Goal: Information Seeking & Learning: Learn about a topic

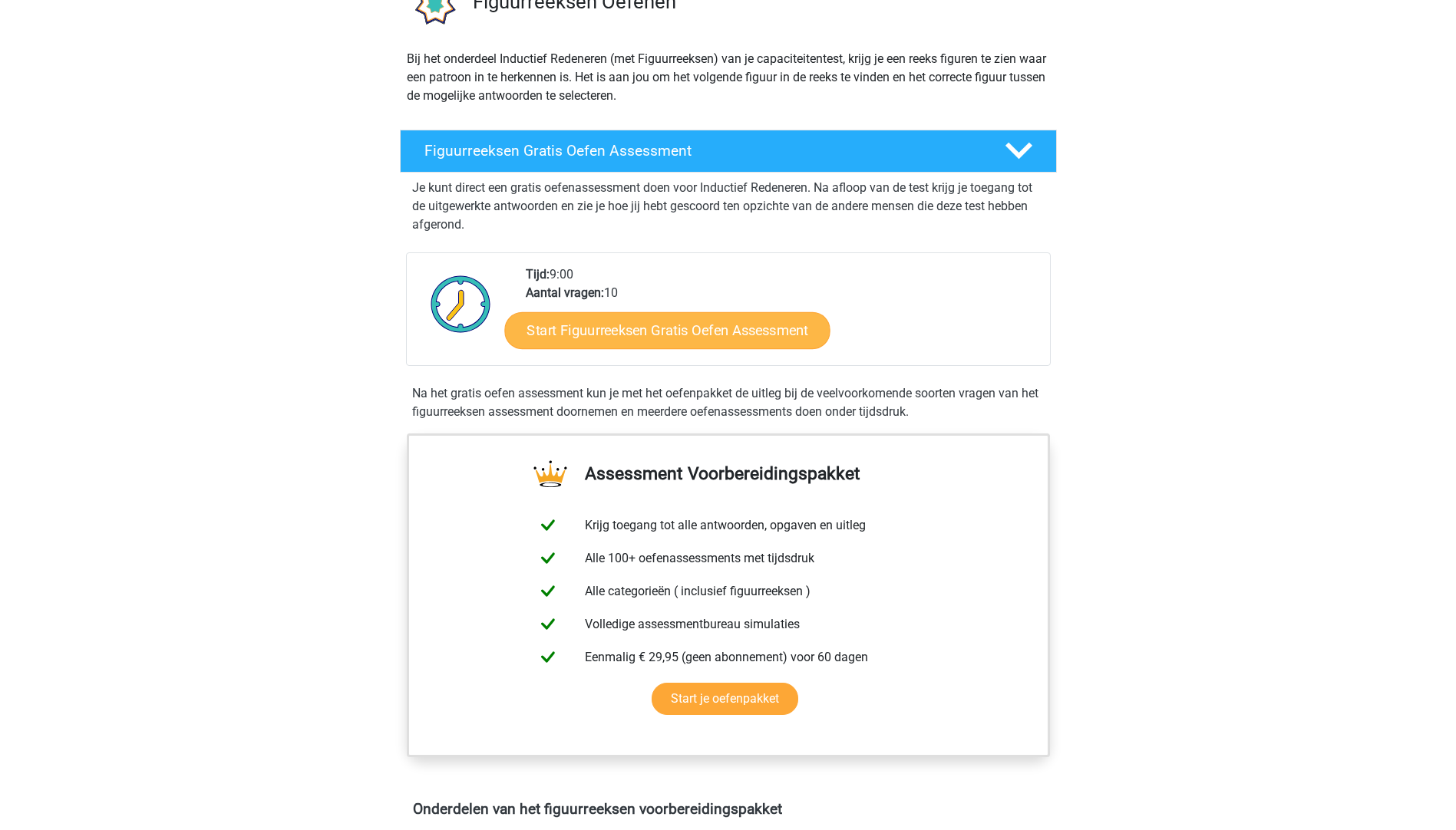
scroll to position [153, 0]
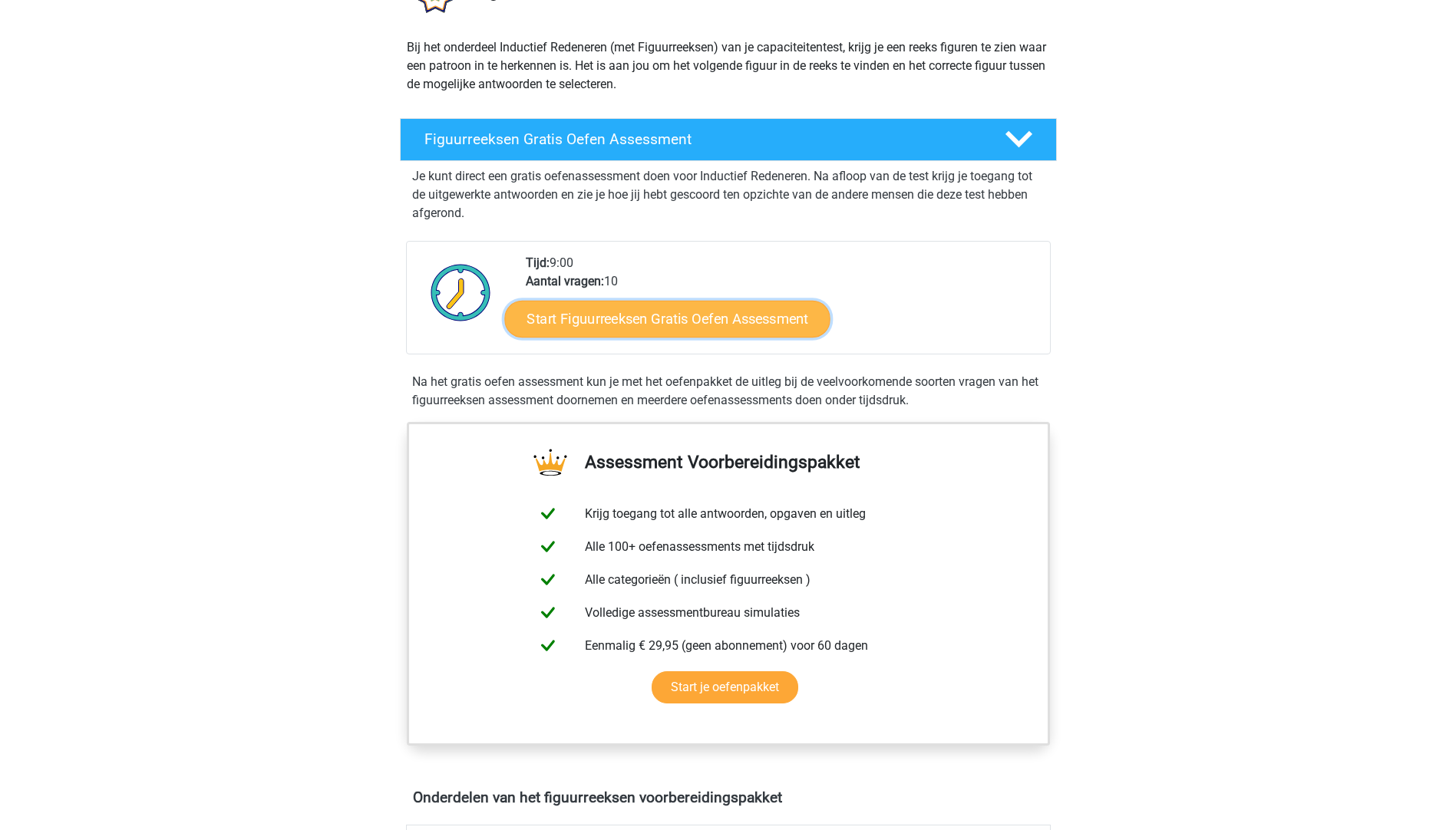
click at [769, 326] on link "Start Figuurreeksen Gratis Oefen Assessment" at bounding box center [667, 318] width 326 height 37
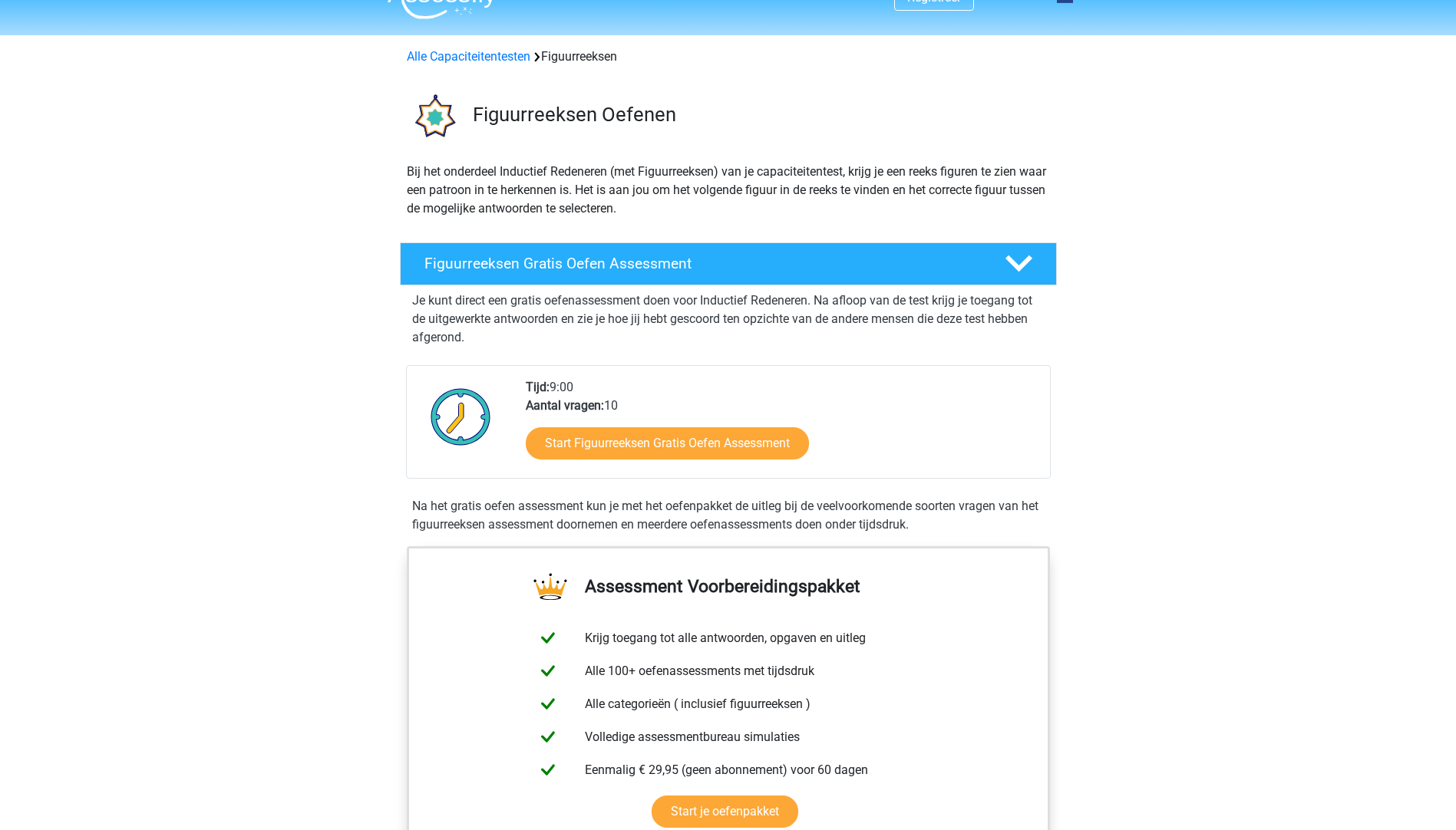
scroll to position [0, 0]
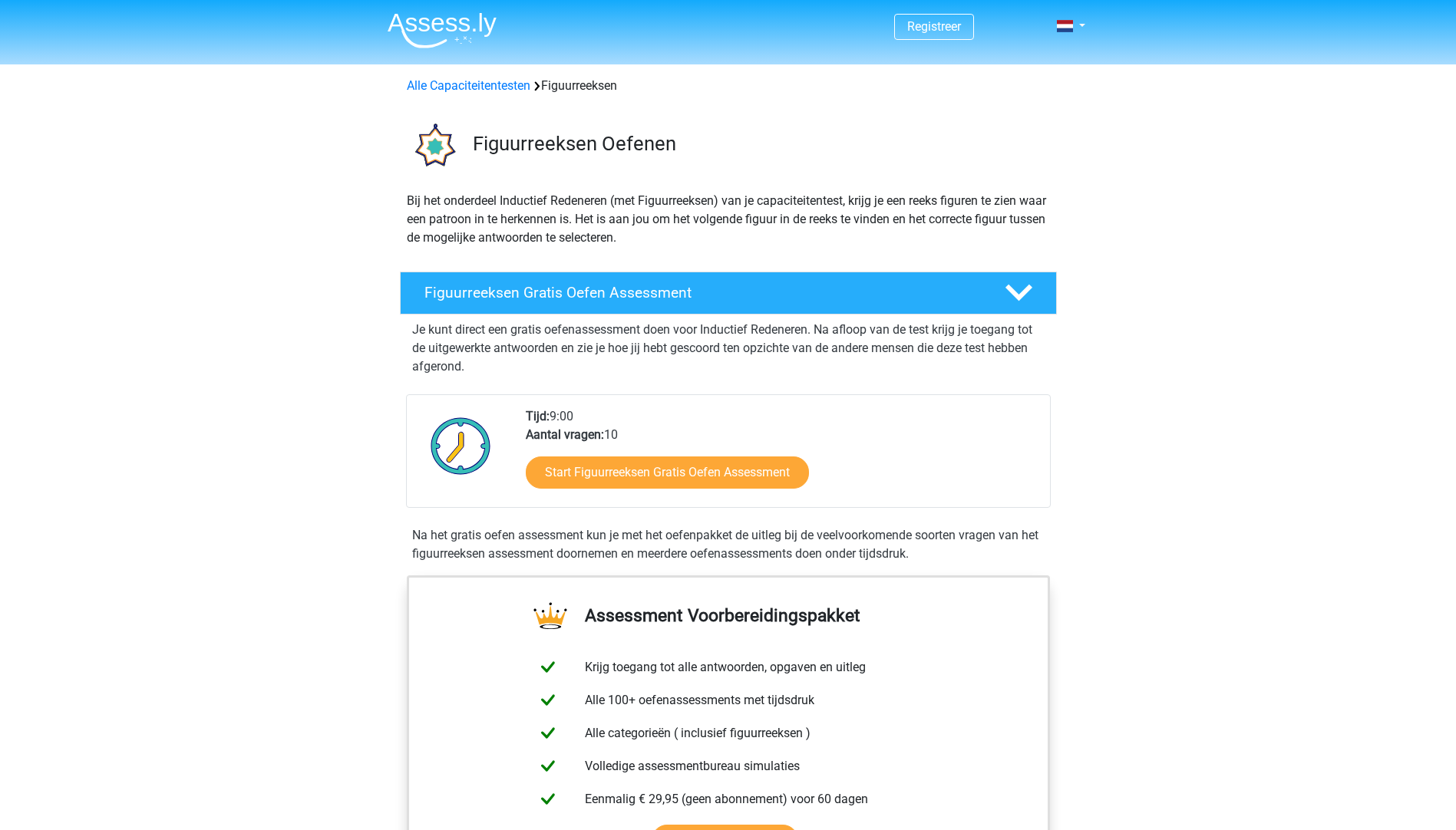
click at [509, 94] on div "Alle Capaciteitentesten Figuurreeksen" at bounding box center [728, 86] width 655 height 18
click at [514, 84] on link "Alle Capaciteitentesten" at bounding box center [468, 85] width 124 height 15
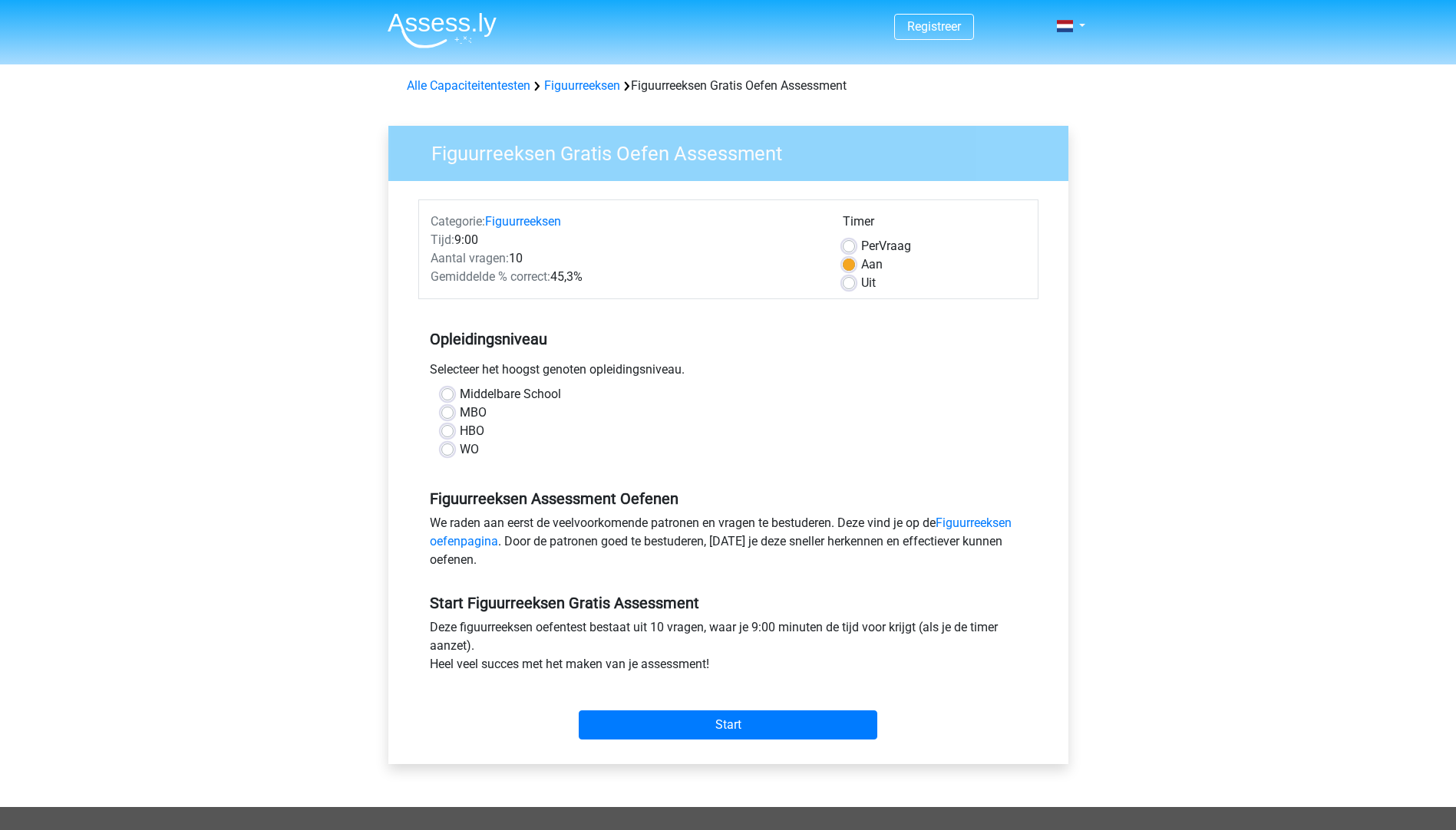
click at [460, 434] on label "HBO" at bounding box center [472, 431] width 24 height 18
click at [451, 434] on input "HBO" at bounding box center [447, 430] width 12 height 16
radio input "true"
click at [861, 287] on label "Uit" at bounding box center [868, 282] width 15 height 18
click at [849, 287] on input "Uit" at bounding box center [849, 282] width 12 height 16
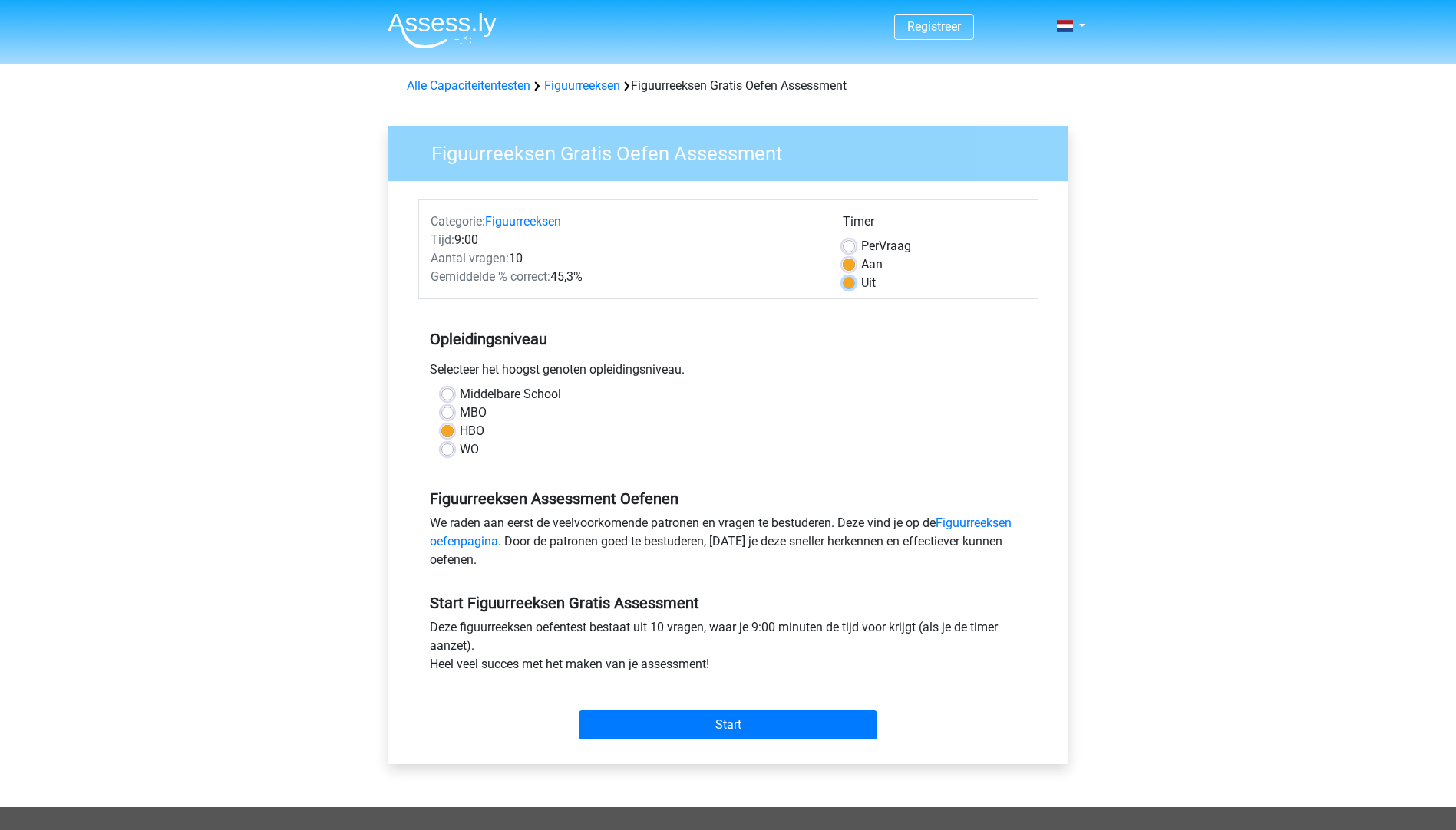
radio input "true"
click at [702, 708] on div "Start" at bounding box center [729, 713] width 621 height 54
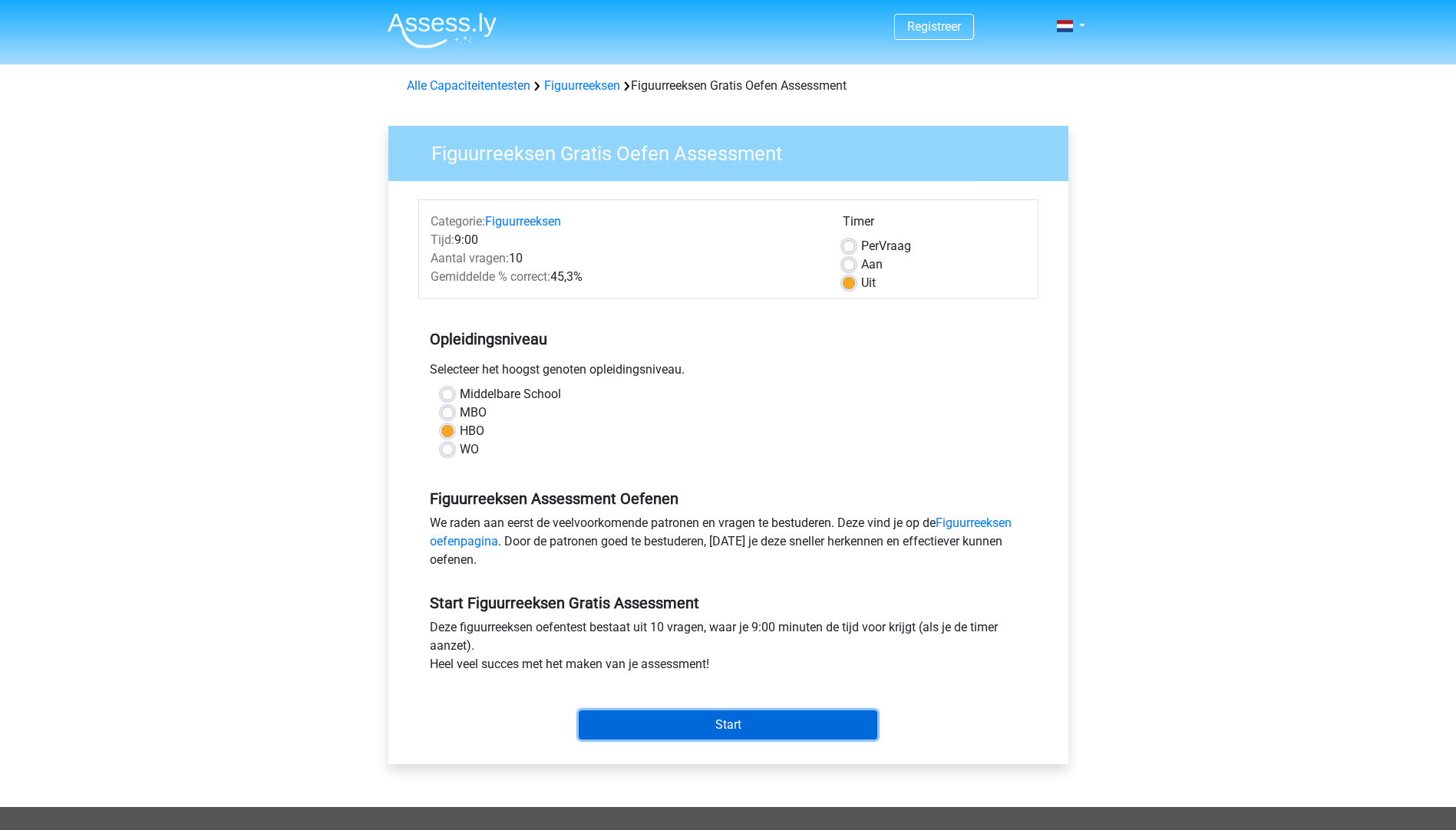
click at [729, 722] on input "Start" at bounding box center [728, 725] width 299 height 29
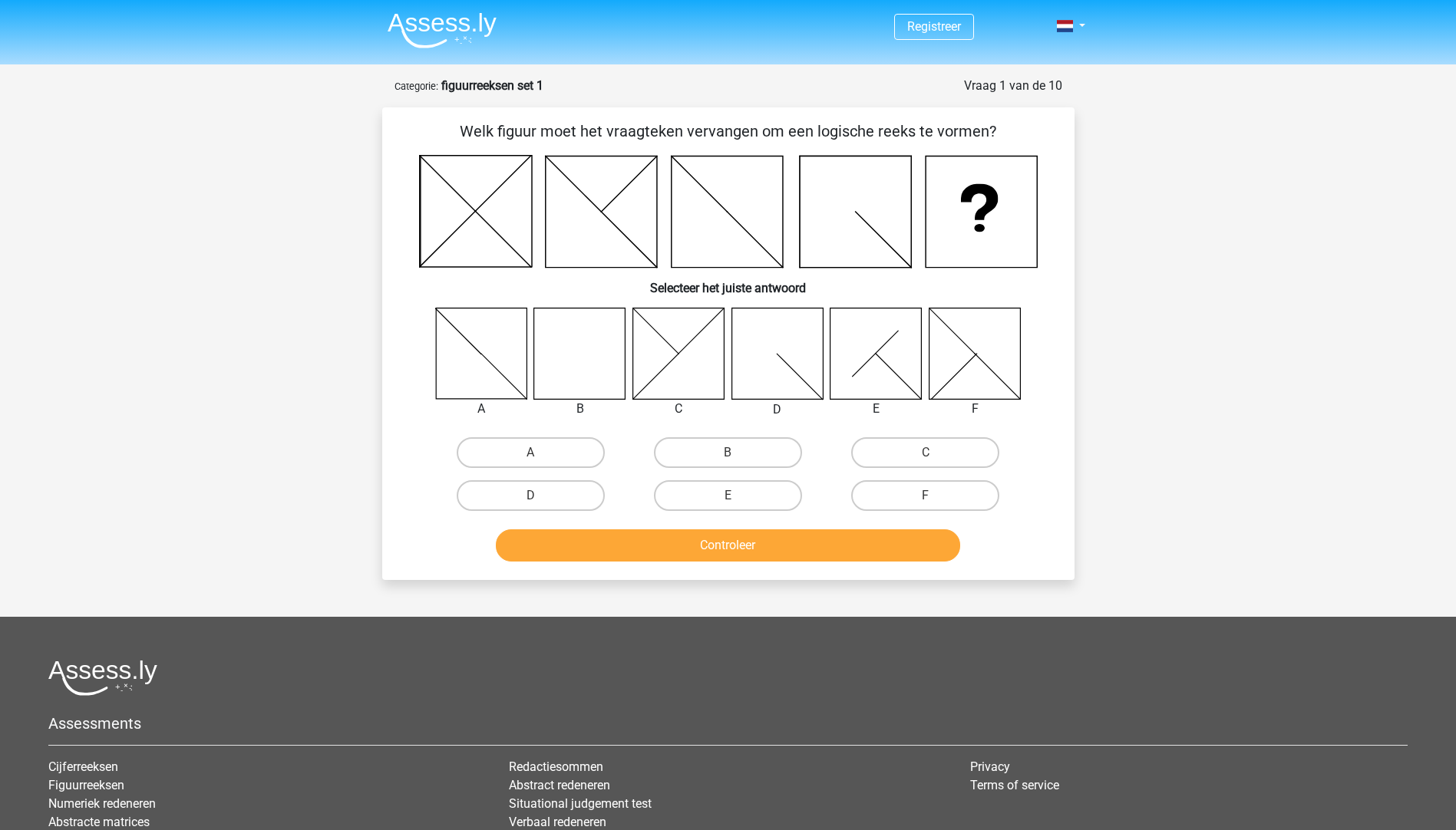
click at [575, 371] on icon at bounding box center [579, 353] width 91 height 91
click at [791, 433] on div "B" at bounding box center [728, 453] width 198 height 43
click at [798, 455] on label "B" at bounding box center [728, 452] width 148 height 30
click at [738, 455] on input "B" at bounding box center [733, 458] width 10 height 10
radio input "true"
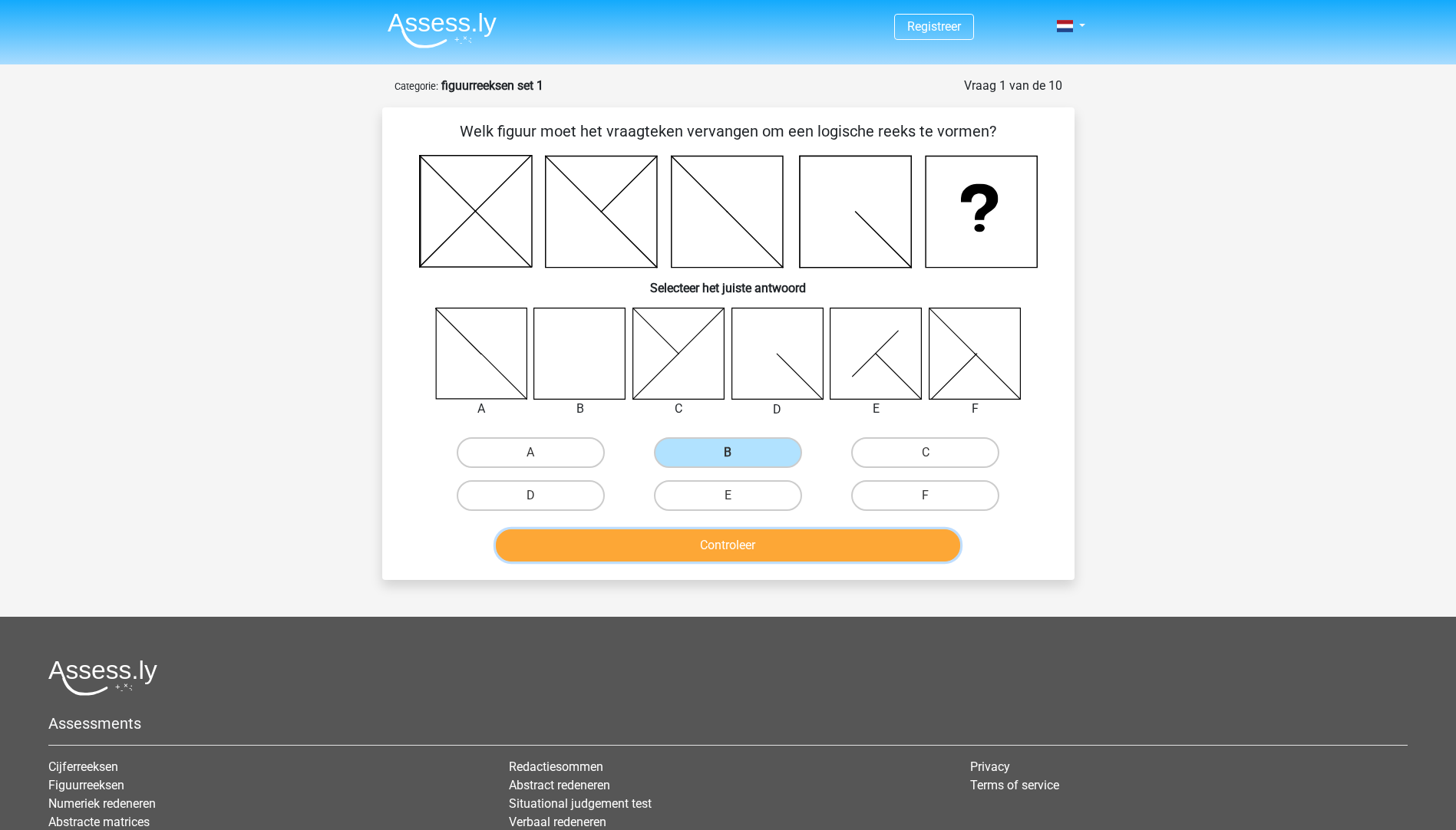
click at [787, 546] on button "Controleer" at bounding box center [728, 545] width 465 height 32
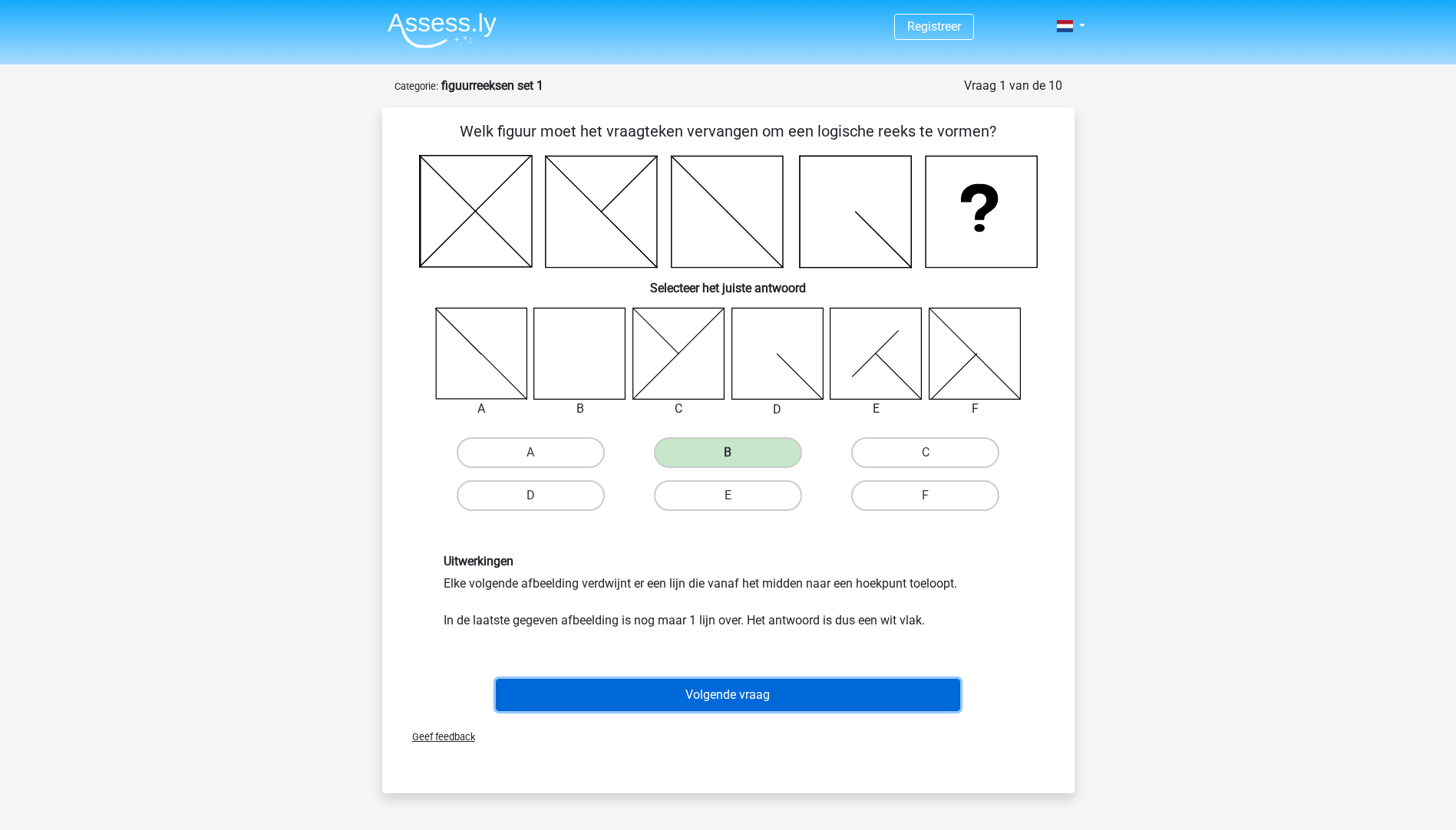
click at [894, 692] on button "Volgende vraag" at bounding box center [728, 695] width 465 height 32
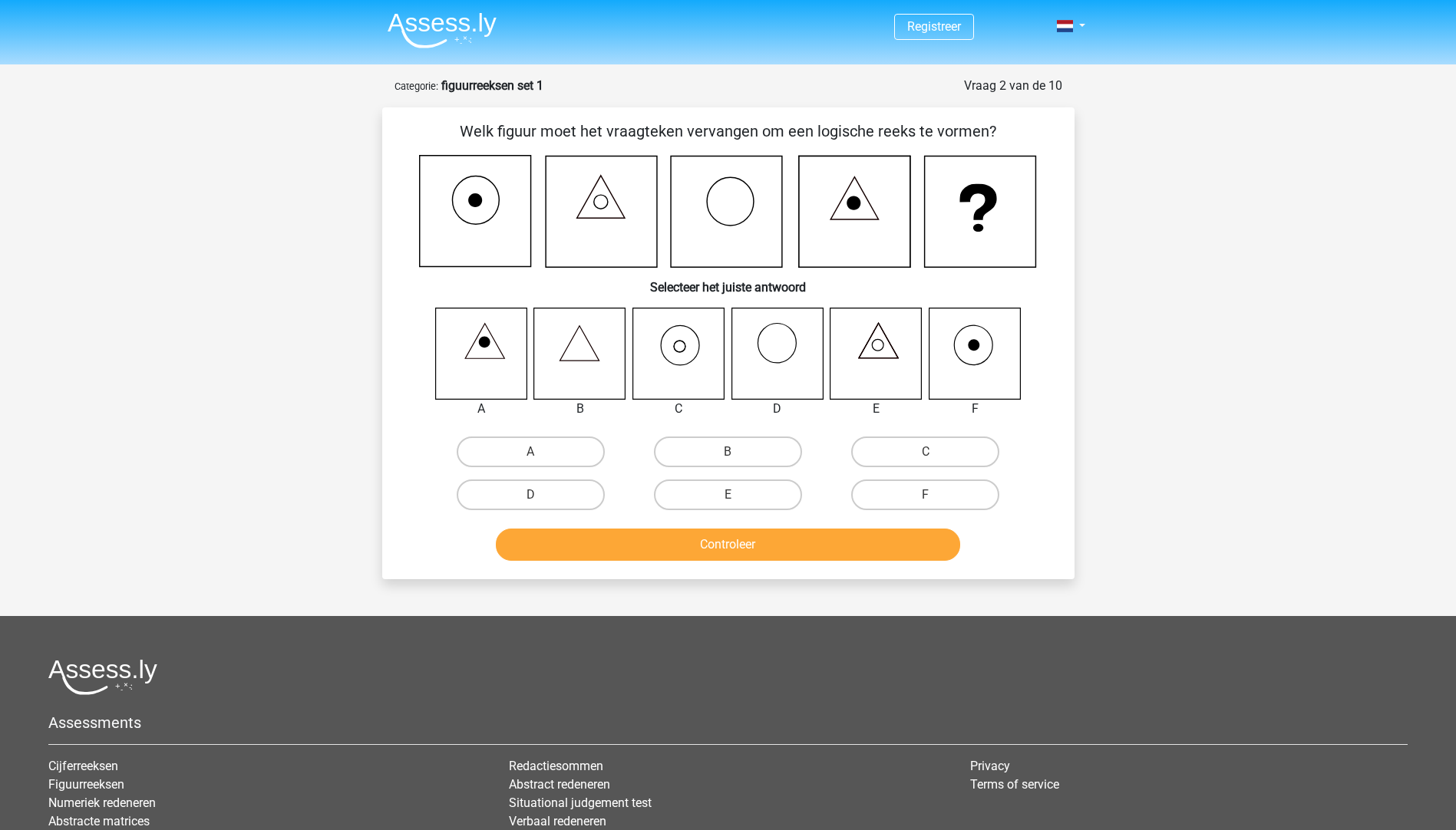
scroll to position [77, 0]
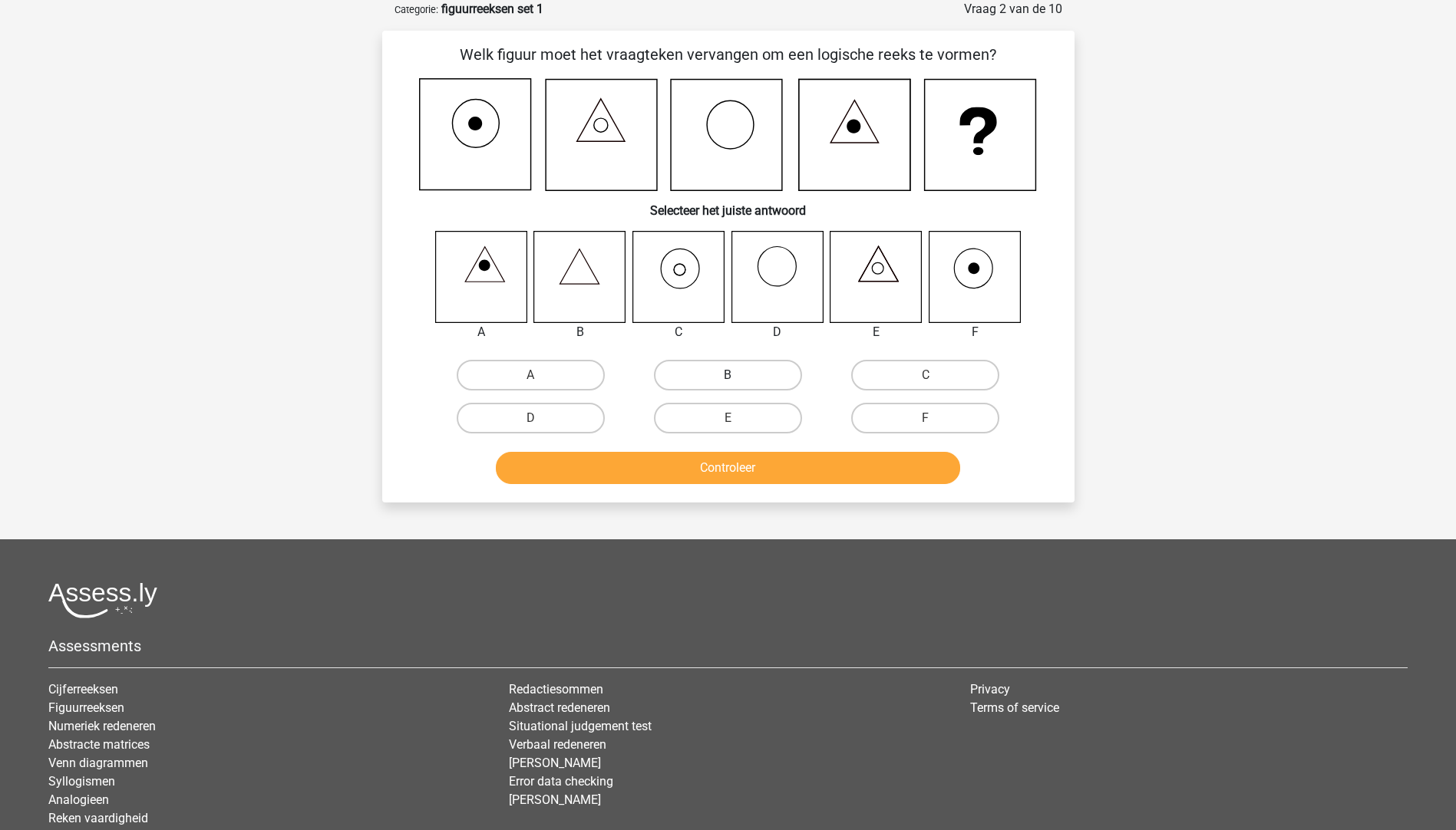
click at [743, 375] on label "B" at bounding box center [728, 374] width 148 height 30
click at [738, 375] on input "B" at bounding box center [733, 380] width 10 height 10
radio input "true"
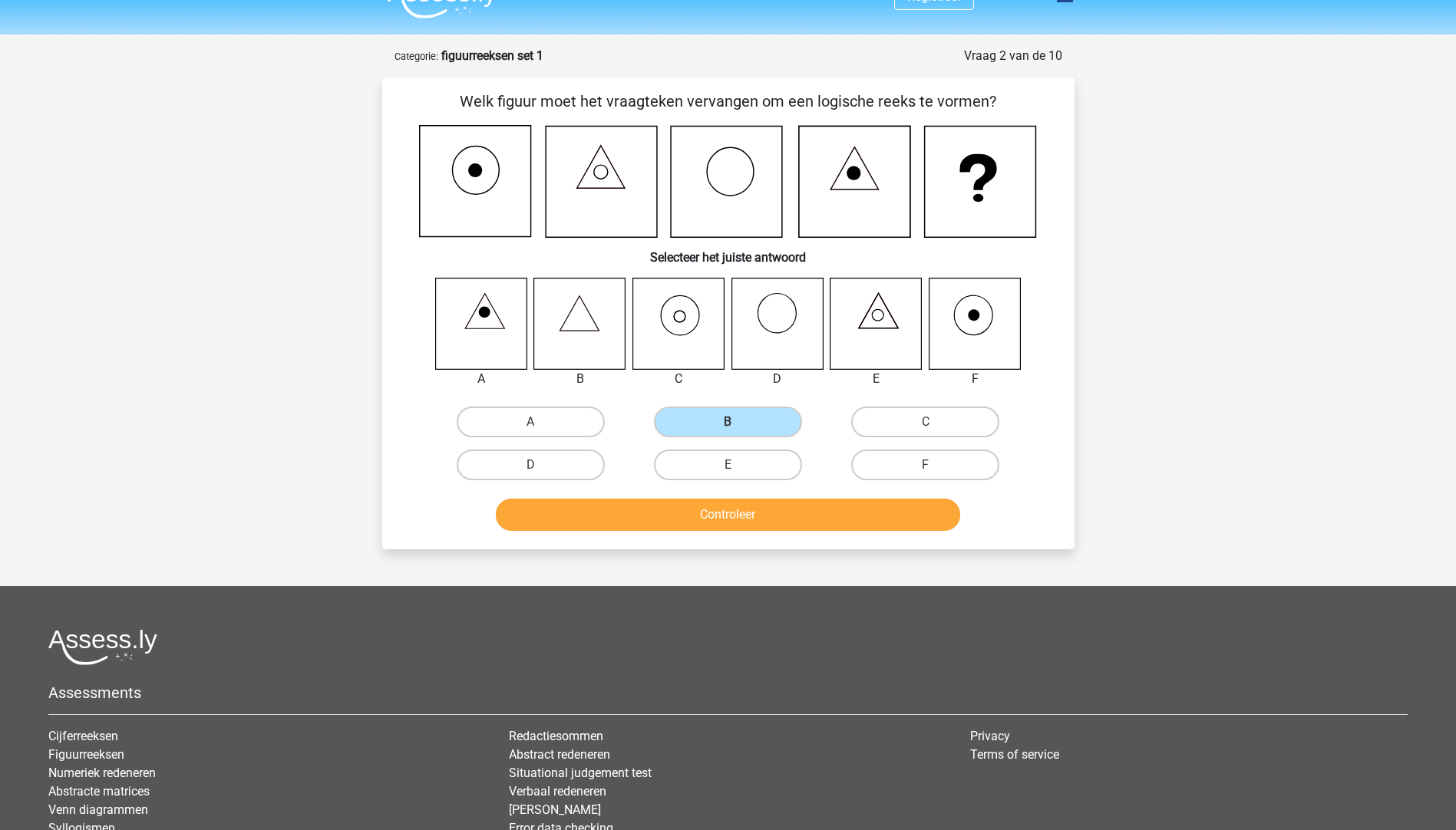
scroll to position [0, 0]
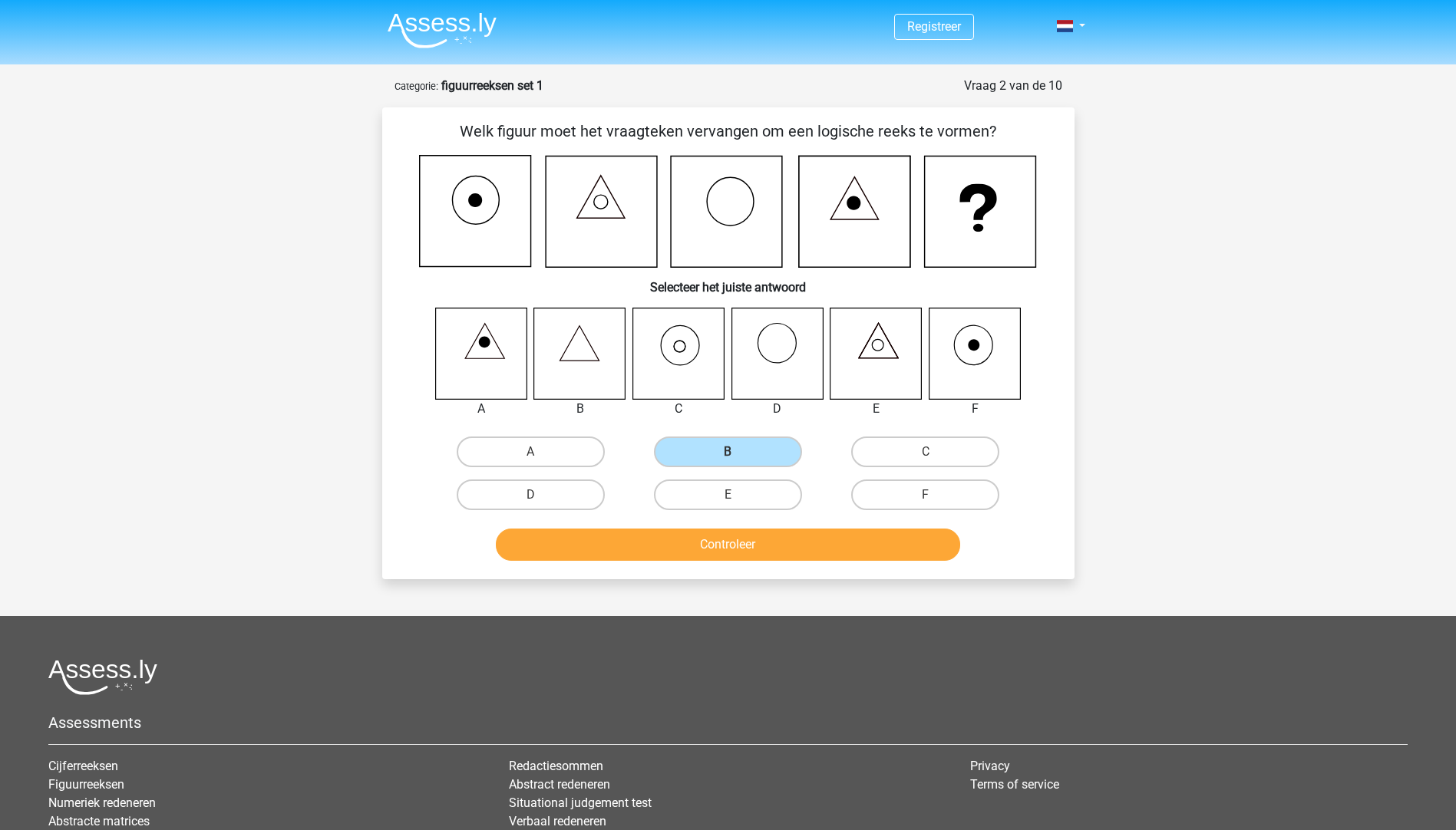
click at [929, 496] on input "F" at bounding box center [931, 500] width 10 height 10
radio input "true"
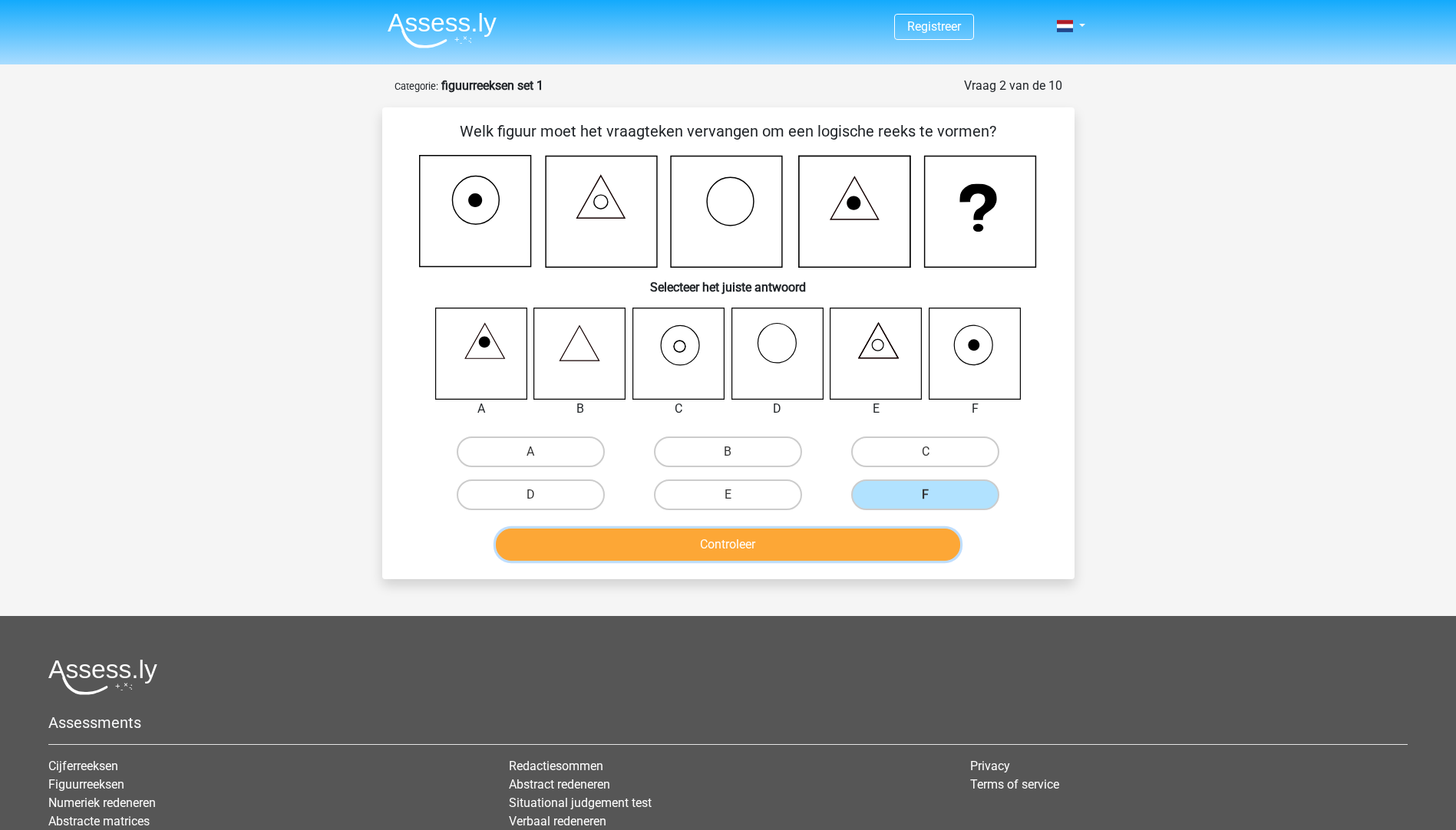
click at [687, 546] on button "Controleer" at bounding box center [728, 544] width 465 height 32
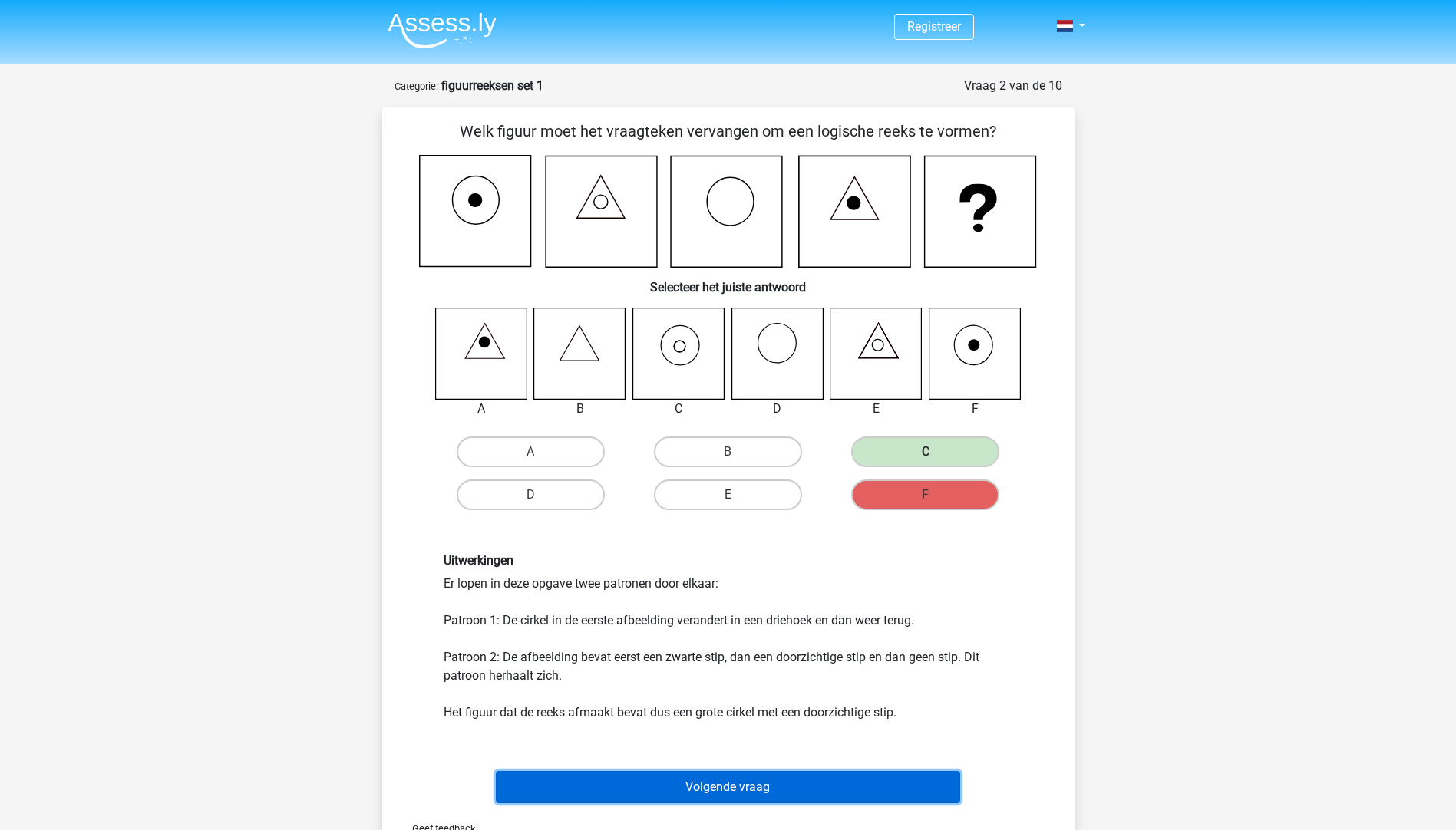
click at [901, 786] on button "Volgende vraag" at bounding box center [728, 787] width 465 height 32
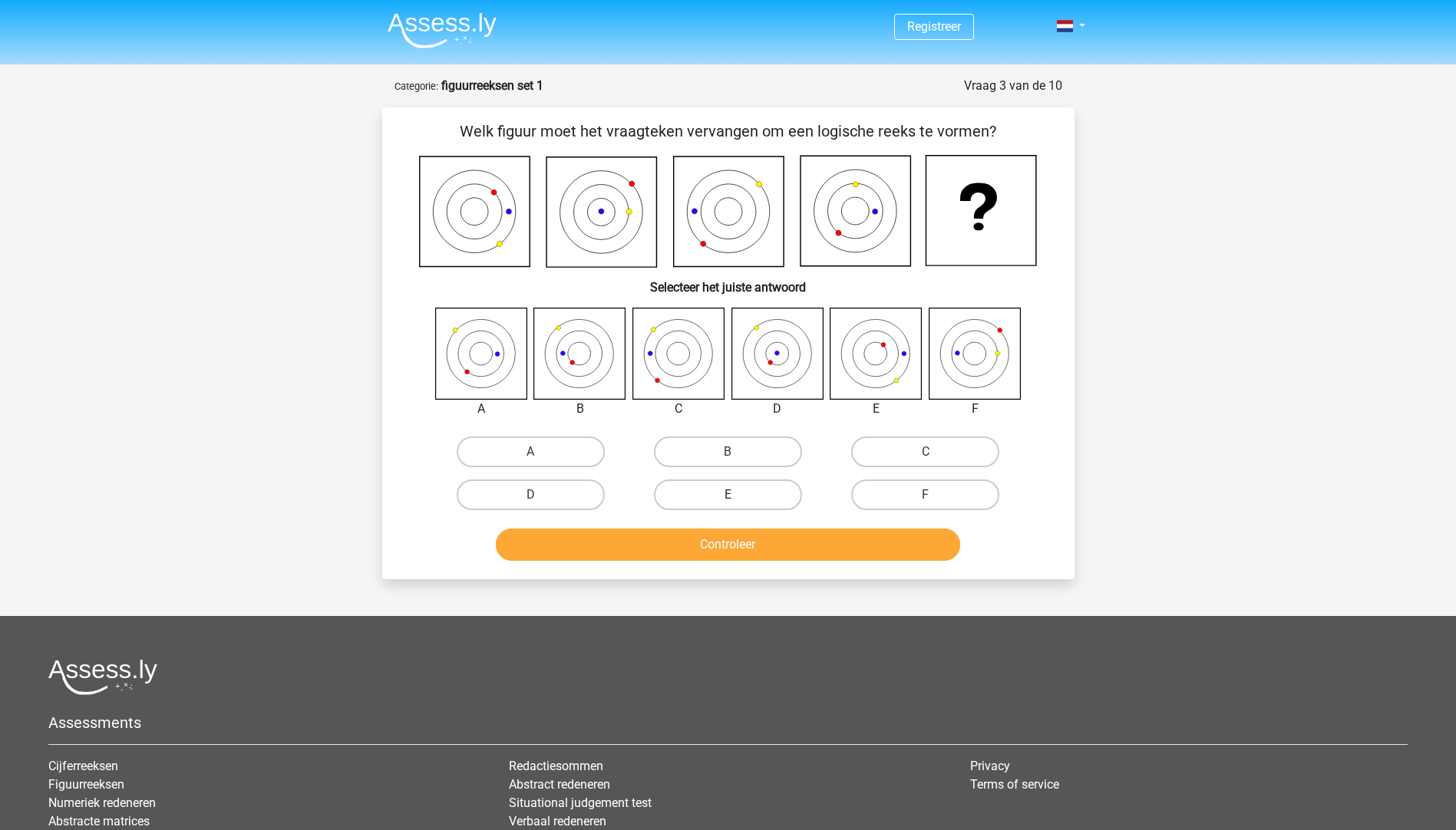
click at [738, 491] on label "E" at bounding box center [728, 495] width 148 height 30
click at [738, 495] on input "E" at bounding box center [733, 500] width 10 height 10
radio input "true"
click at [723, 550] on button "Controleer" at bounding box center [728, 544] width 465 height 32
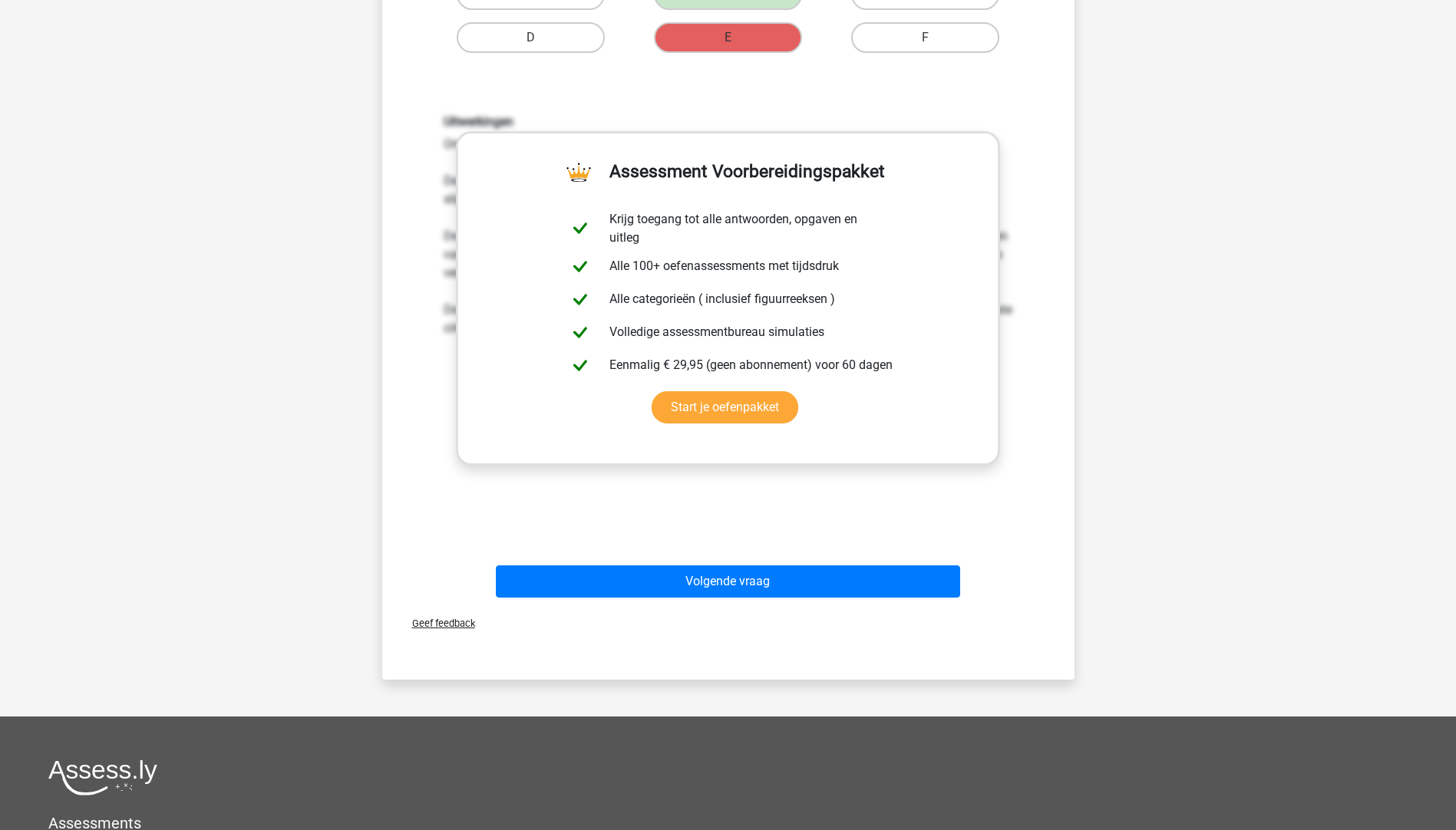
scroll to position [460, 0]
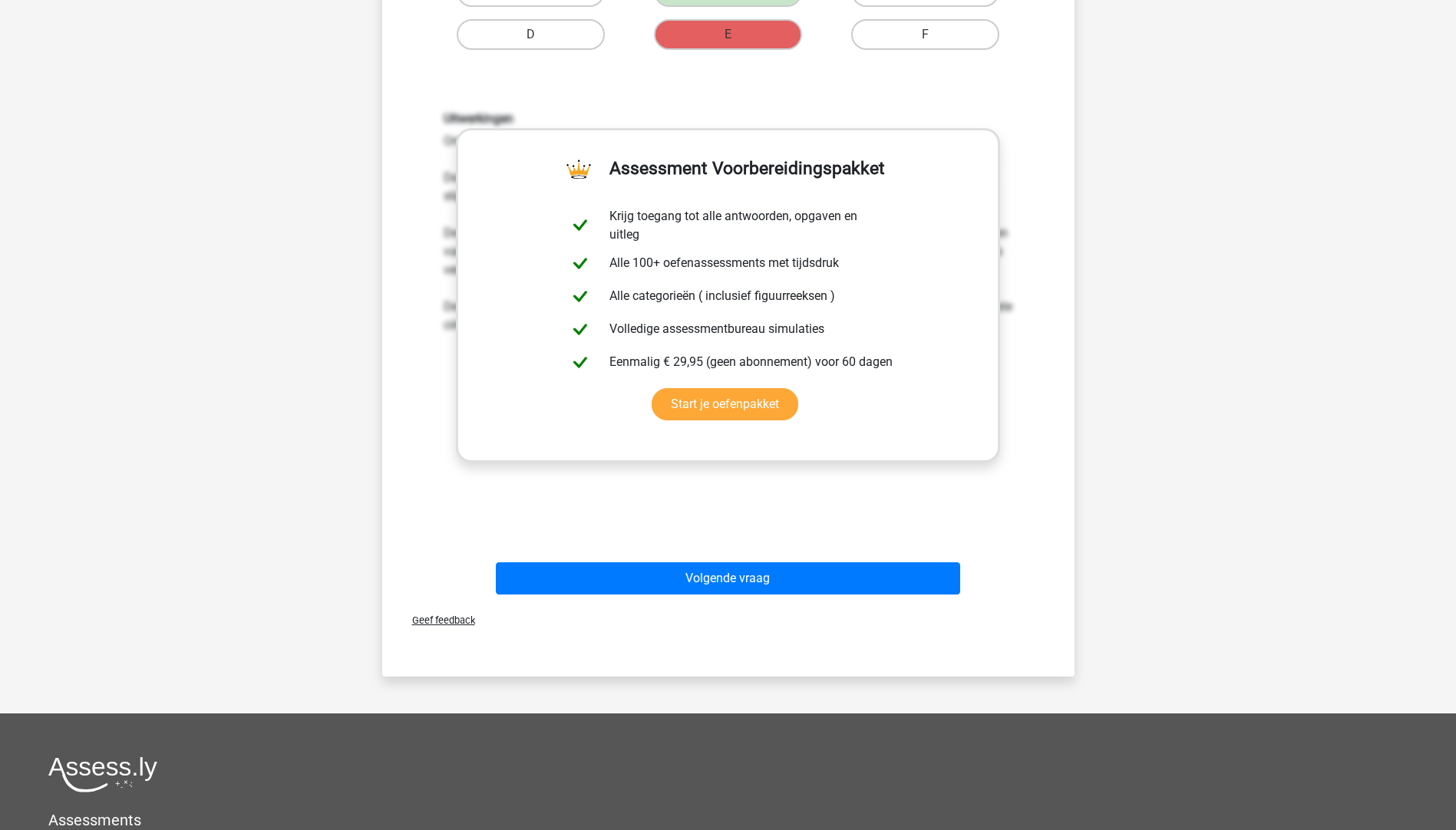
click at [178, 829] on html "Registreer Nederlands English" at bounding box center [728, 329] width 1456 height 1579
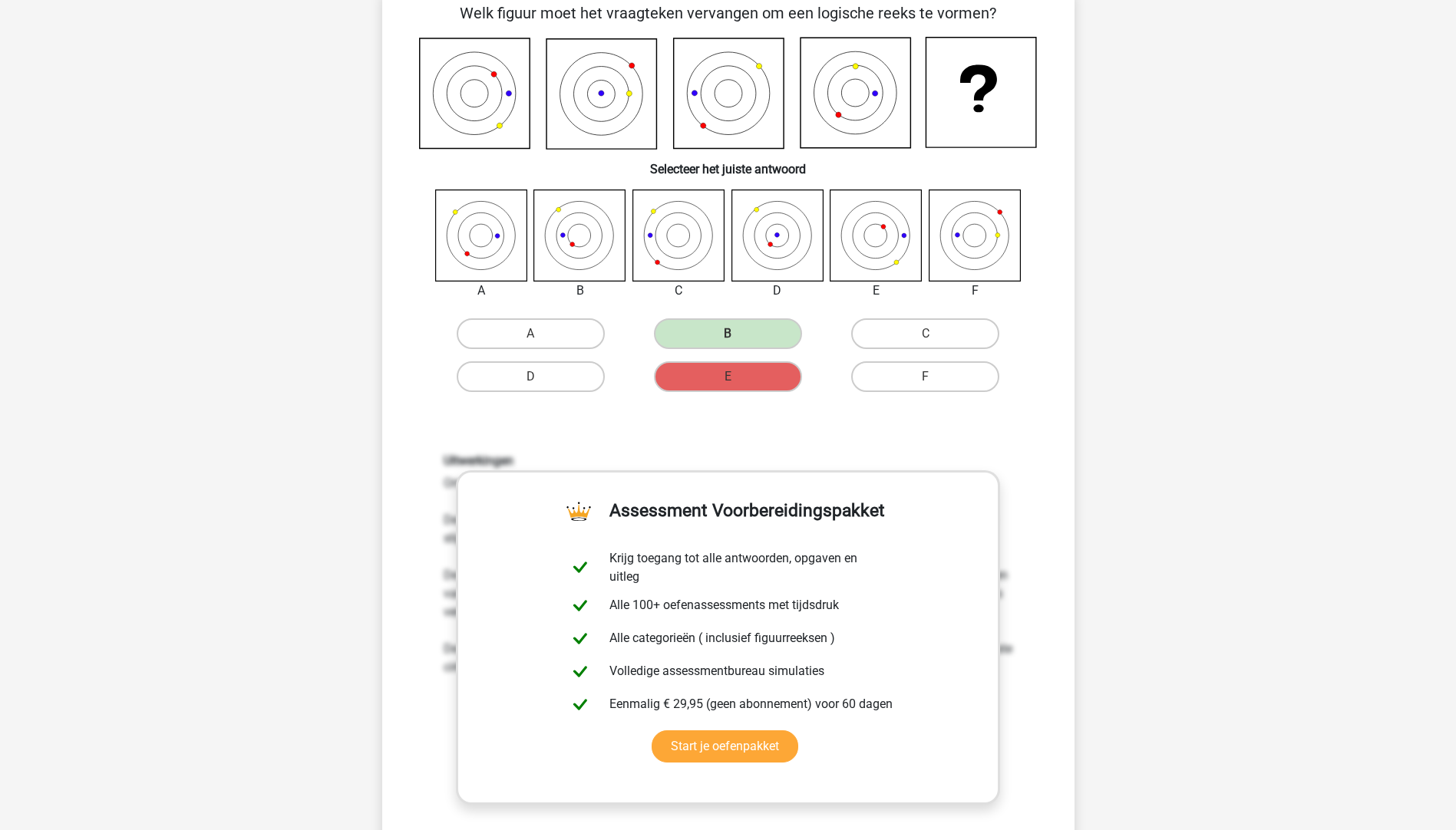
scroll to position [0, 0]
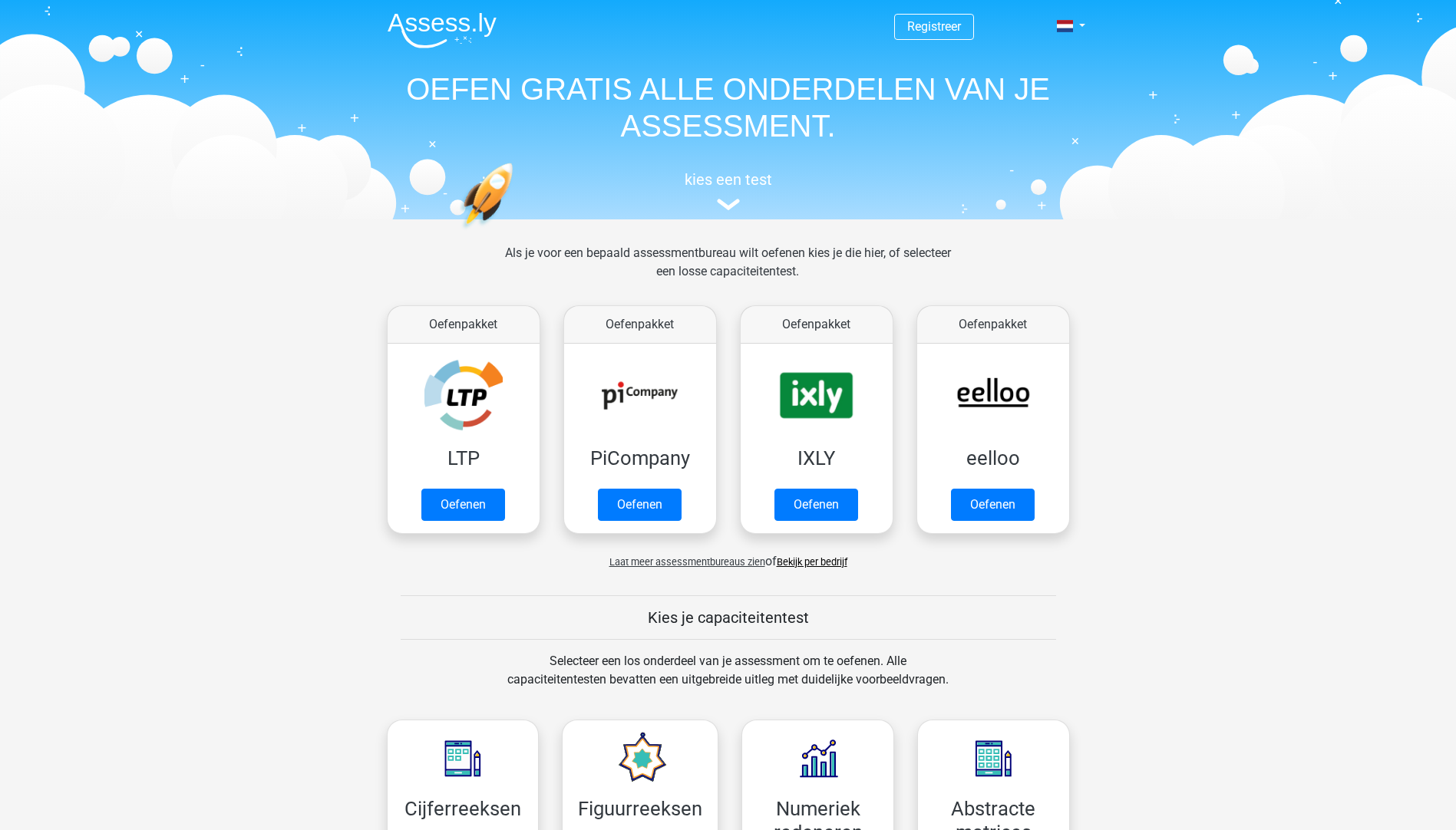
scroll to position [652, 0]
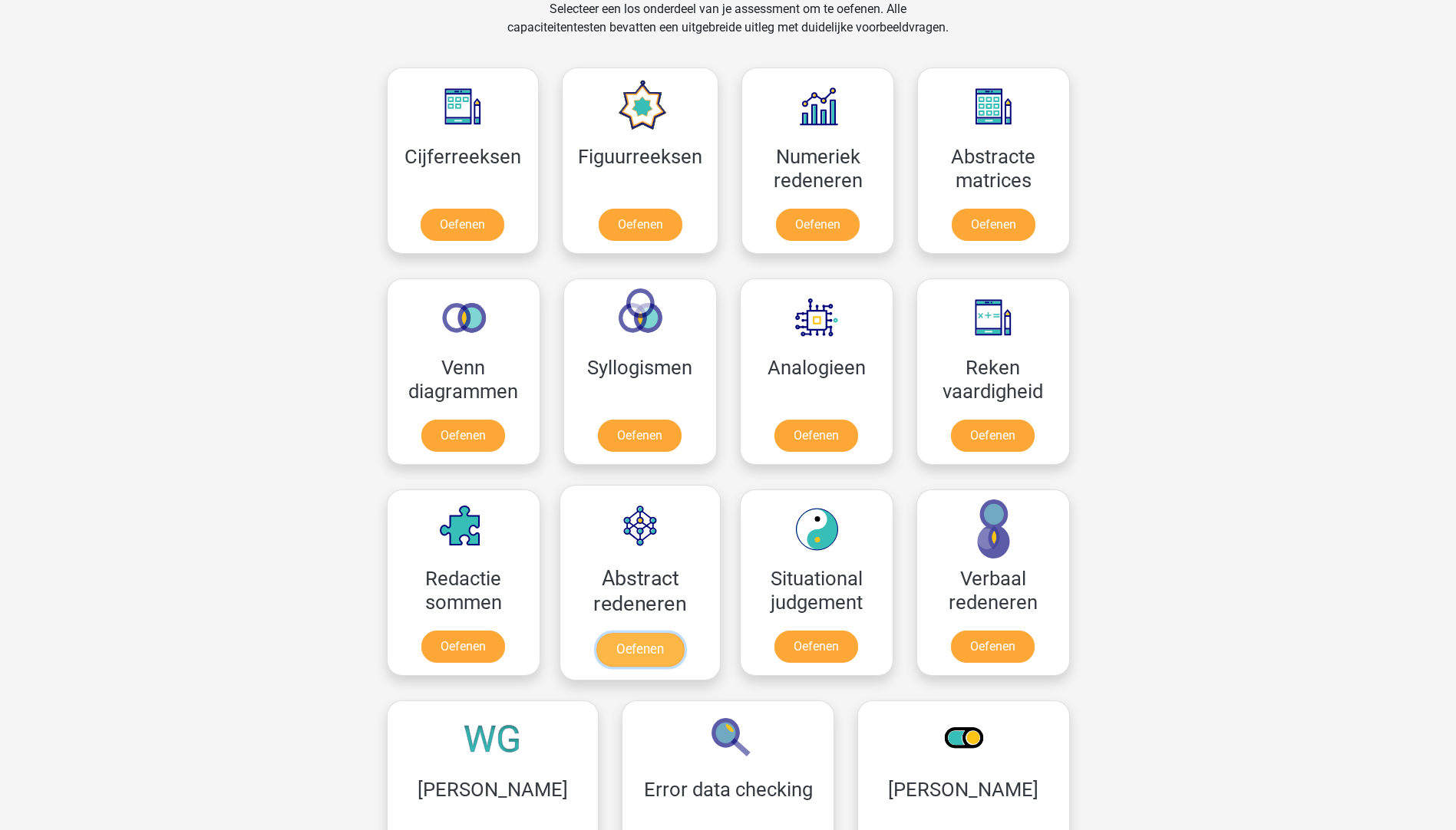
click at [665, 652] on link "Oefenen" at bounding box center [639, 650] width 88 height 34
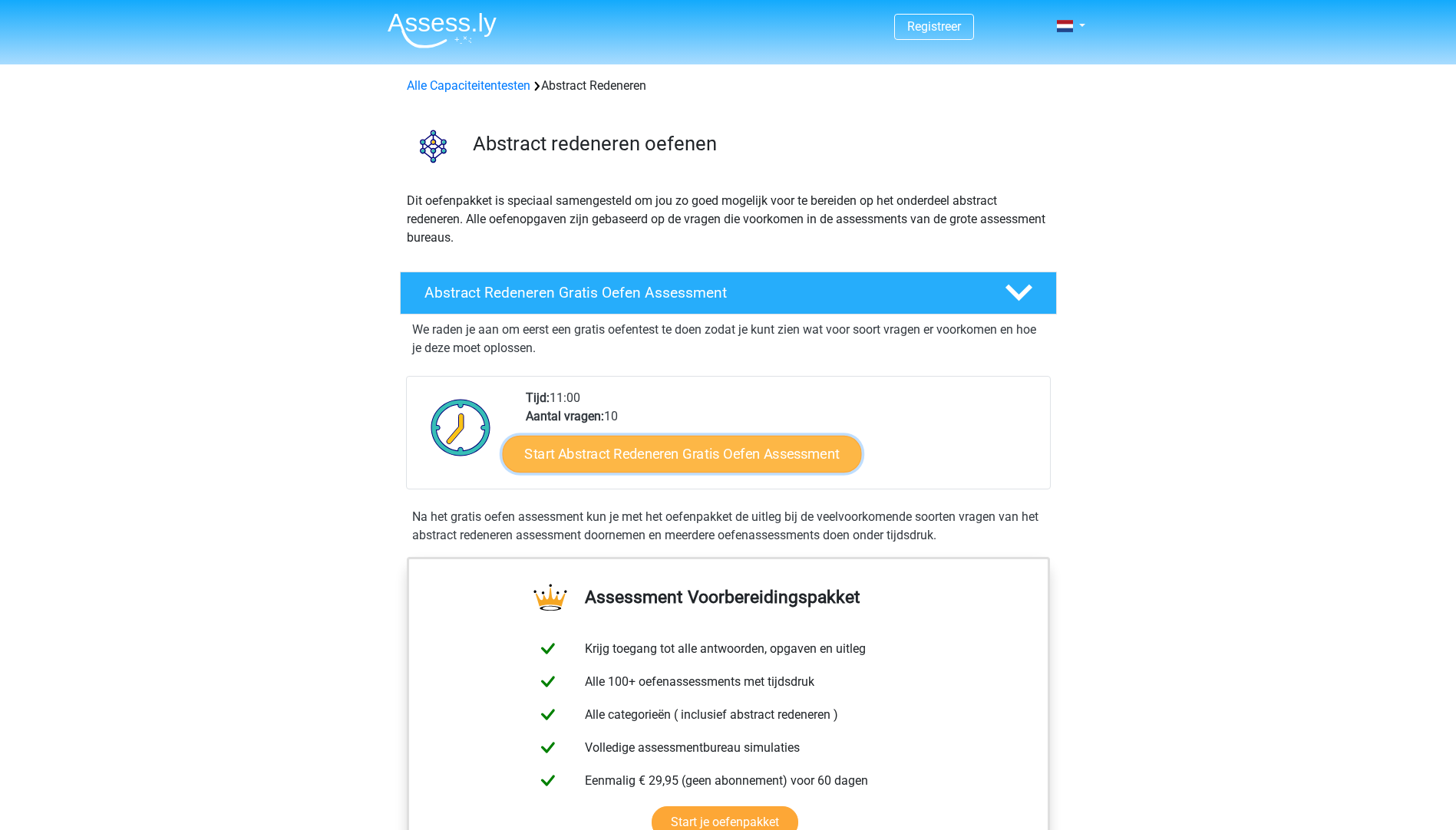
click at [725, 464] on link "Start Abstract Redeneren Gratis Oefen Assessment" at bounding box center [681, 453] width 360 height 37
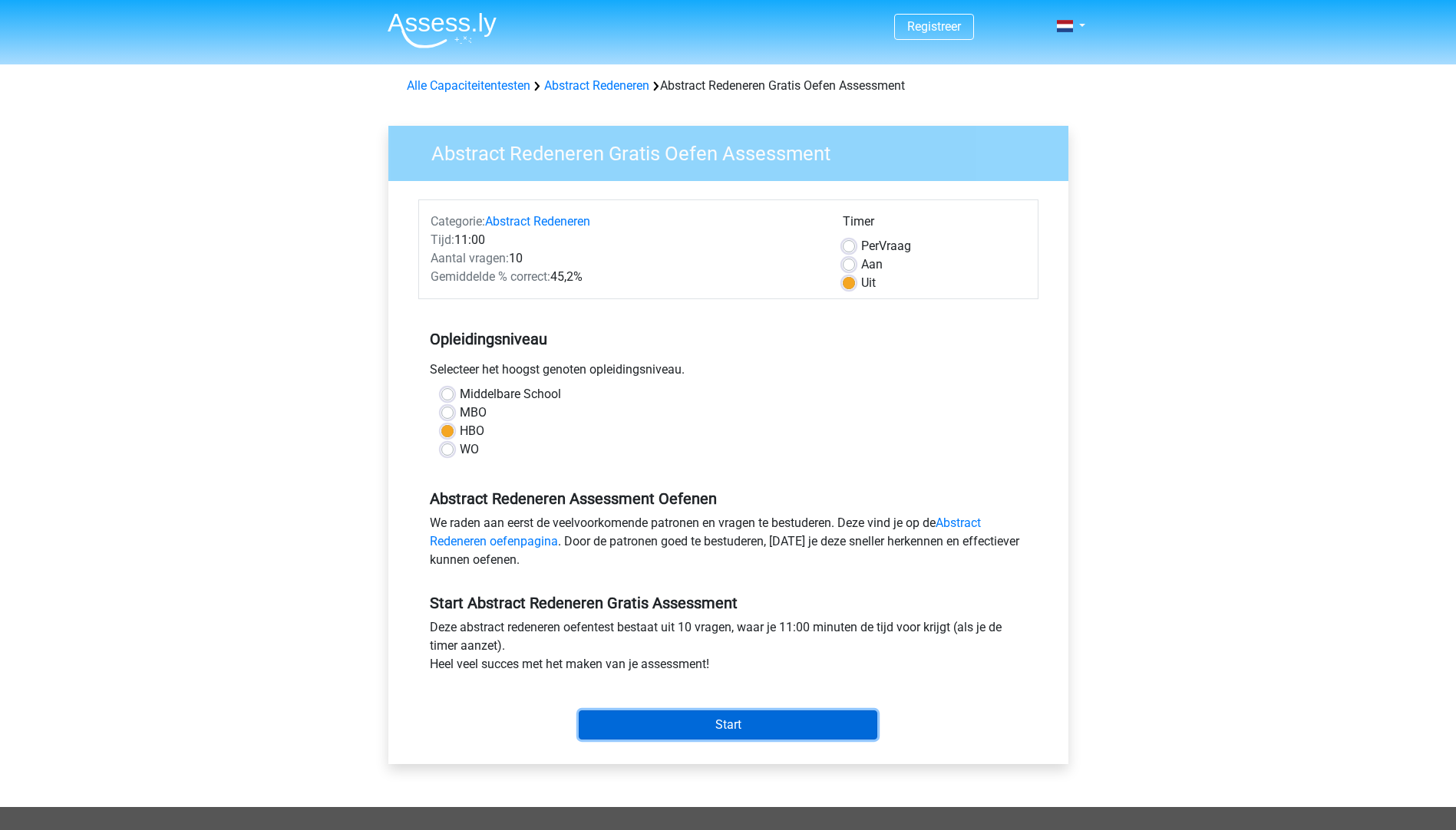
click at [782, 729] on input "Start" at bounding box center [728, 725] width 299 height 29
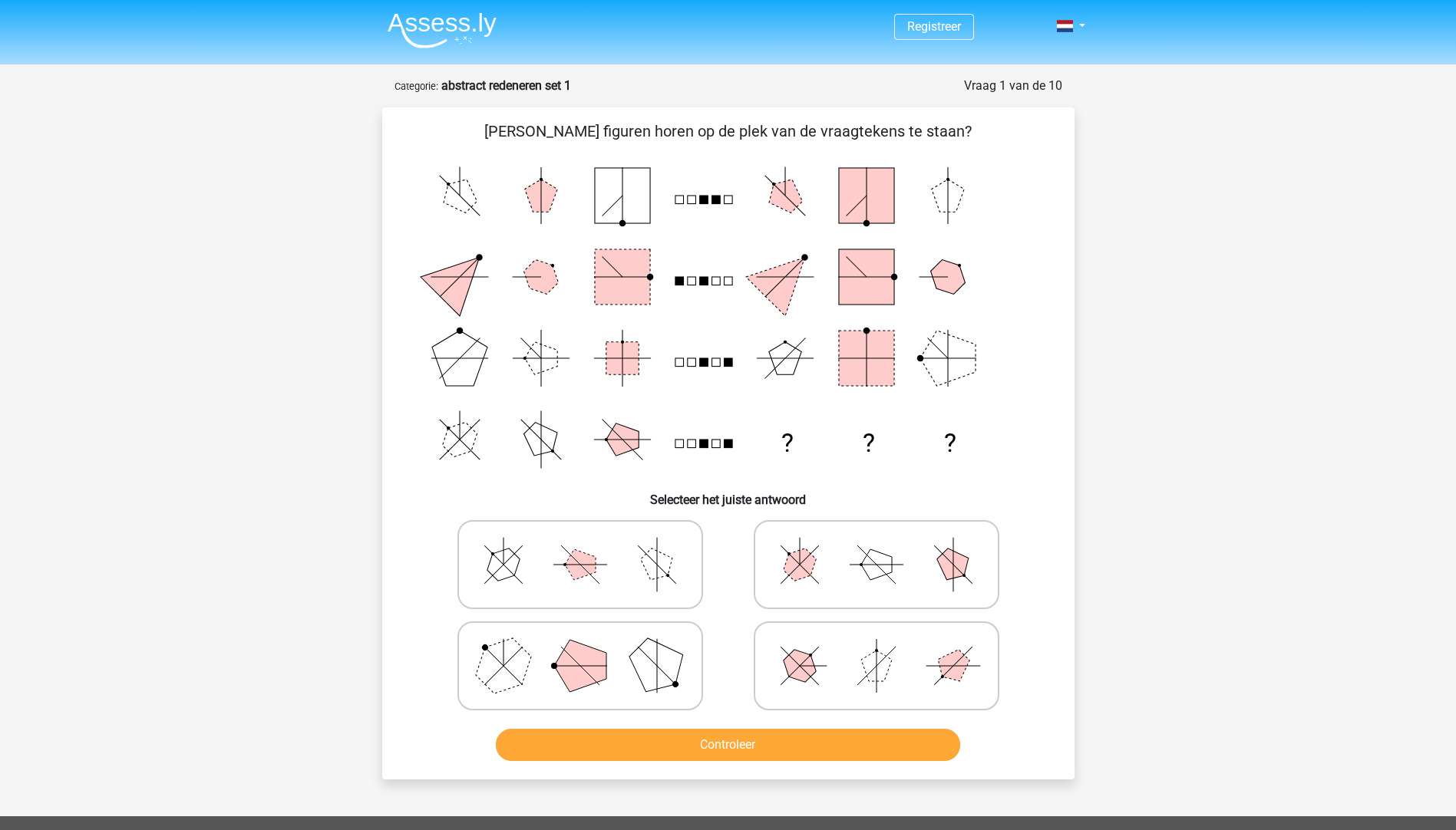
click at [571, 681] on polygon at bounding box center [580, 666] width 52 height 52
click at [581, 647] on input "radio" at bounding box center [586, 642] width 10 height 10
radio input "true"
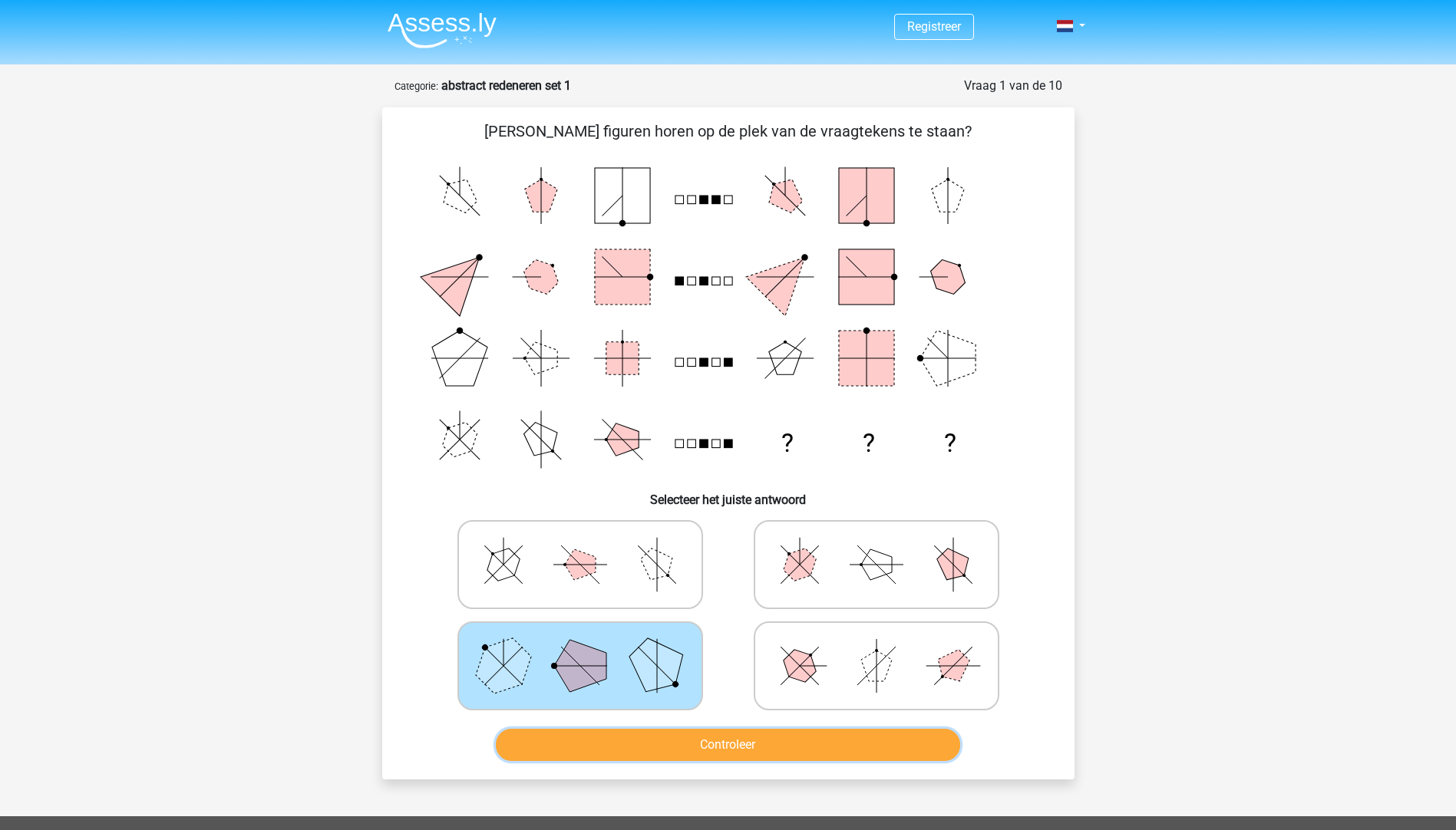
click at [662, 745] on button "Controleer" at bounding box center [728, 744] width 465 height 32
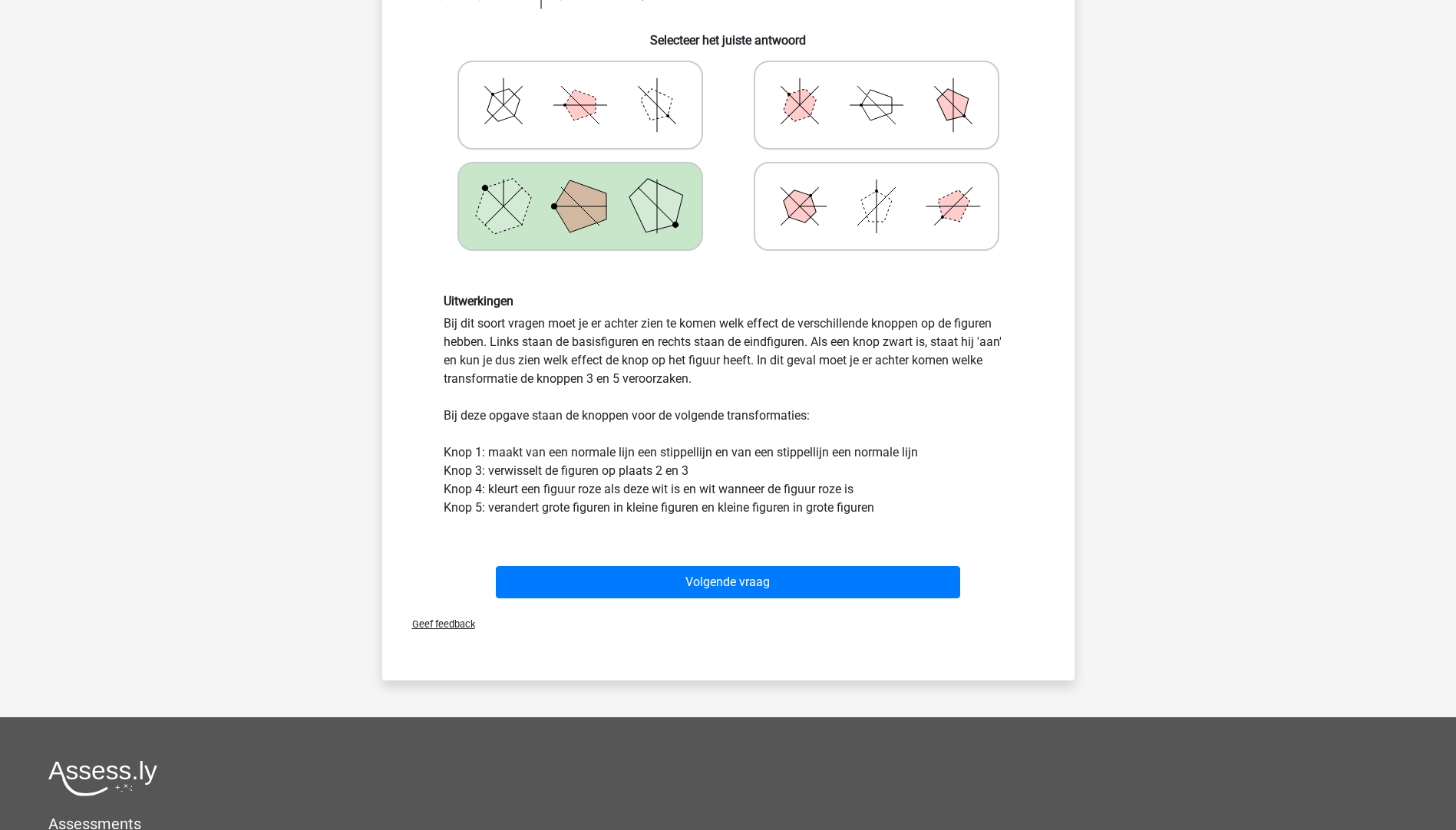
scroll to position [460, 0]
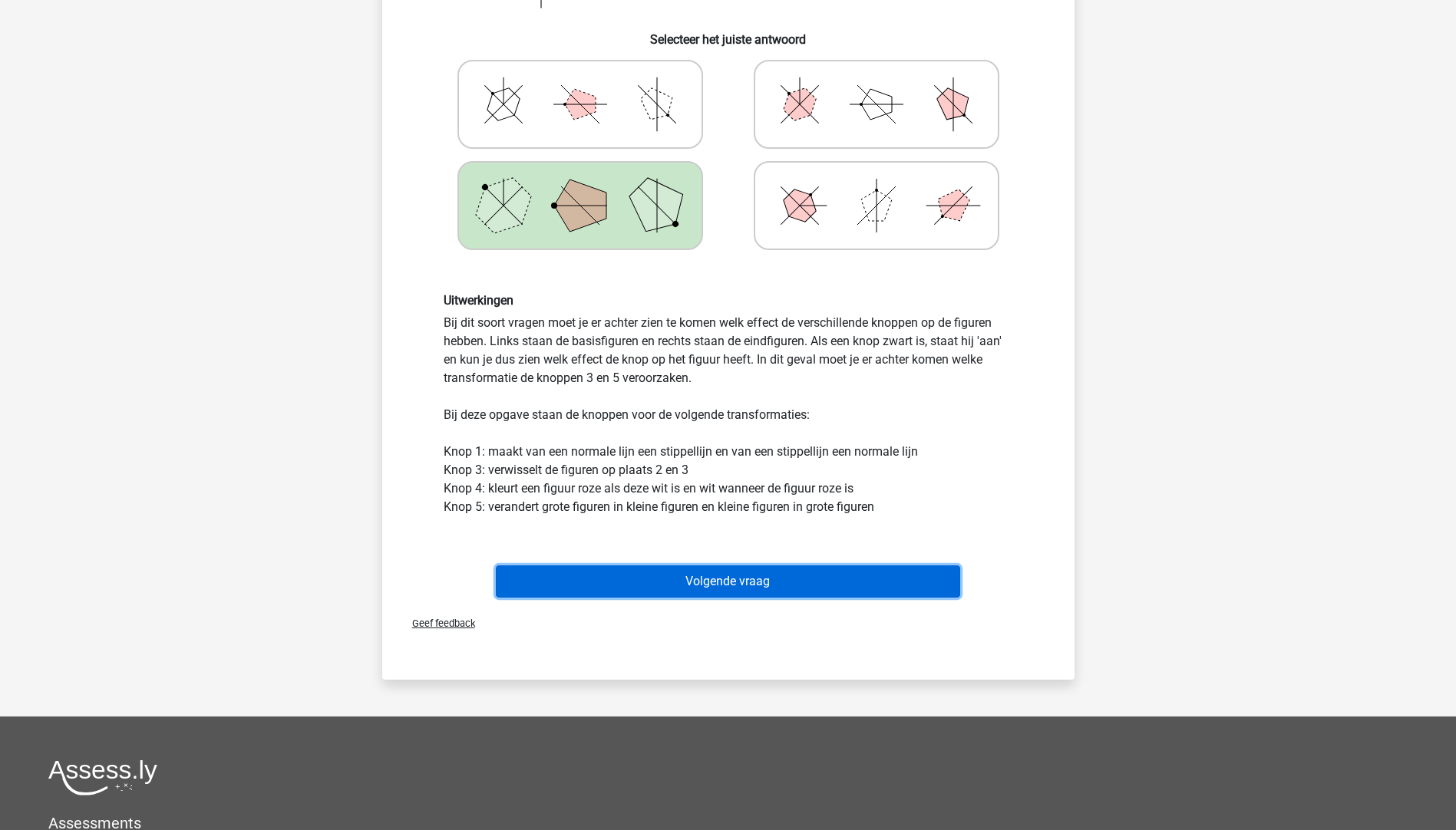
click at [731, 571] on button "Volgende vraag" at bounding box center [728, 581] width 465 height 32
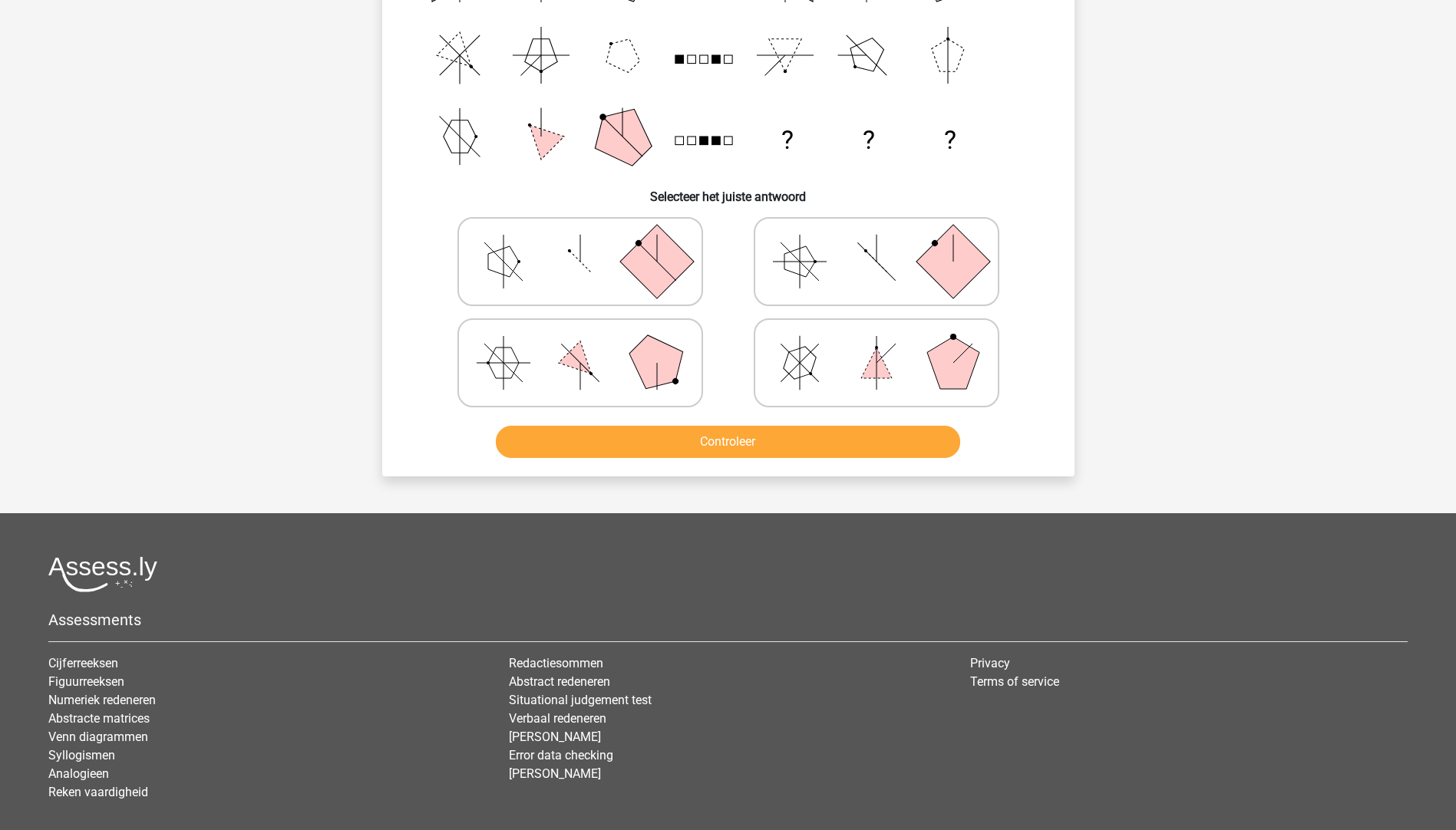
scroll to position [77, 0]
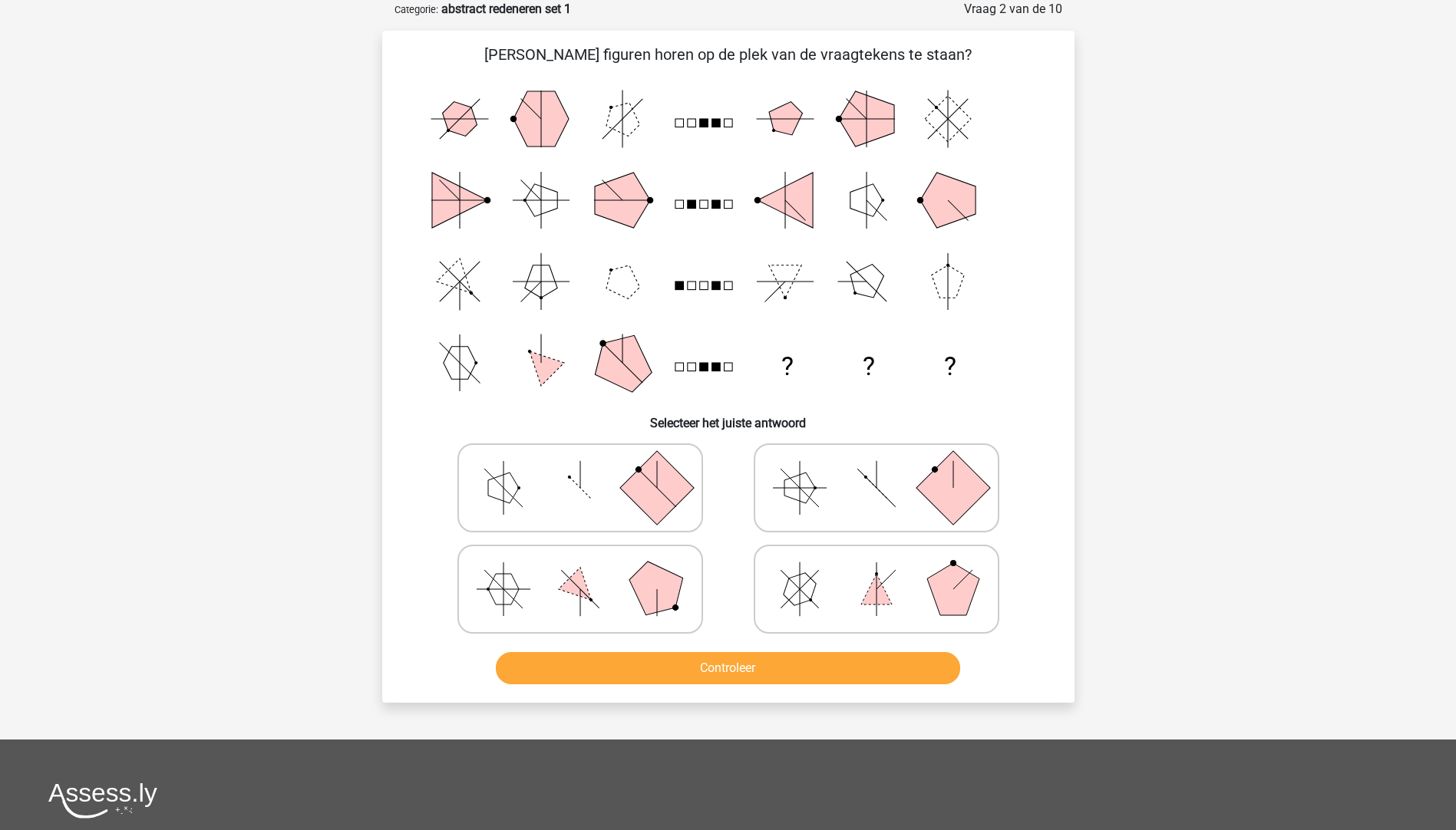
click at [660, 590] on polygon at bounding box center [656, 588] width 74 height 74
click at [590, 570] on input "radio" at bounding box center [586, 566] width 10 height 10
radio input "true"
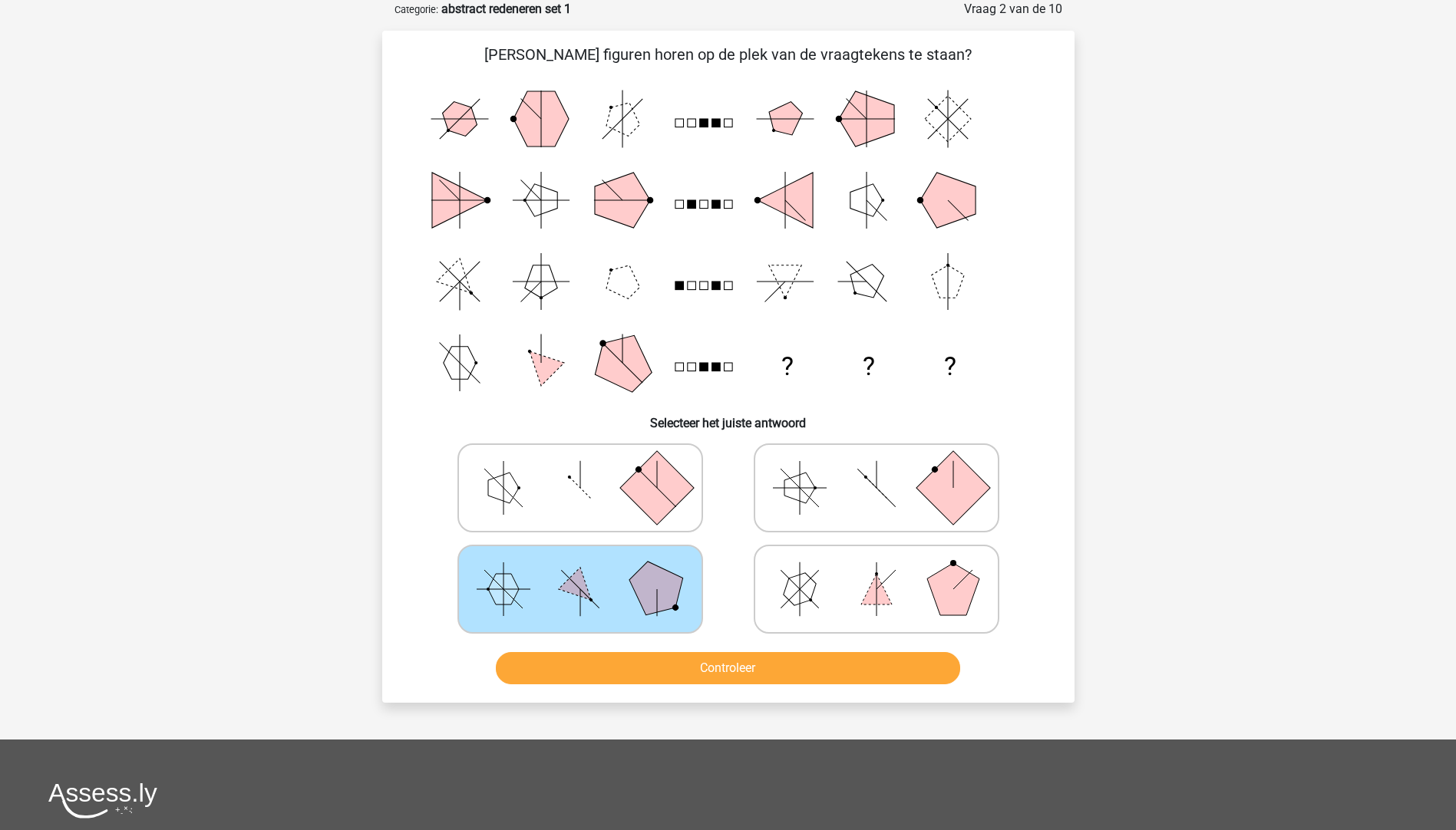
click at [700, 647] on div "Controleer" at bounding box center [728, 665] width 643 height 50
click at [732, 669] on button "Controleer" at bounding box center [728, 668] width 465 height 32
